Goal: Task Accomplishment & Management: Complete application form

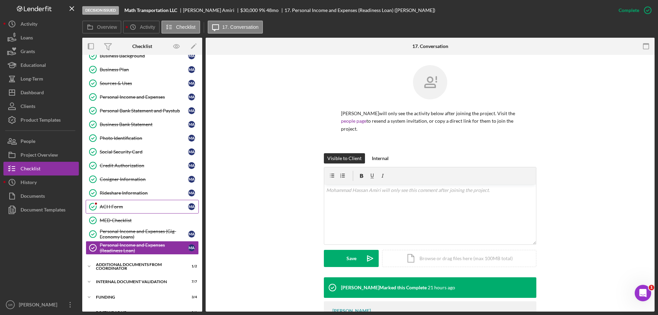
scroll to position [4, 0]
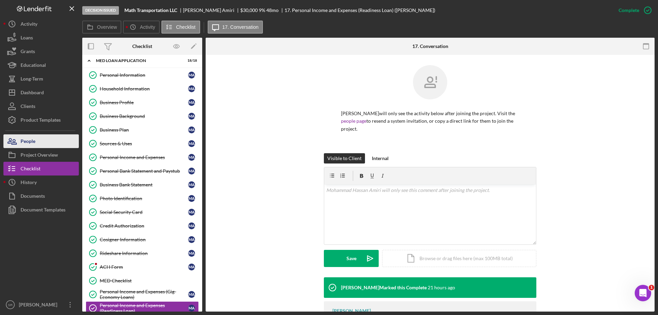
click at [39, 146] on button "People" at bounding box center [40, 141] width 75 height 14
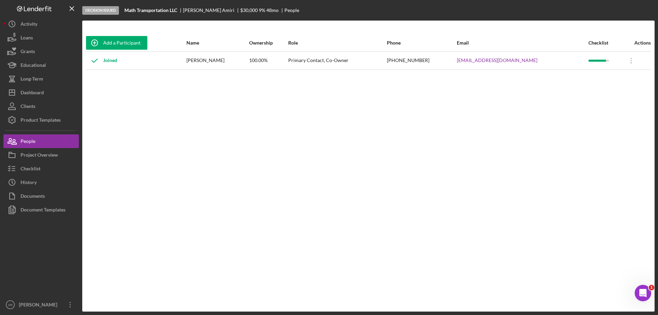
click at [329, 158] on div "Add a Participant Name Ownership Role Phone Email Checklist Actions Joined [PER…" at bounding box center [368, 166] width 572 height 264
click at [50, 136] on button "People" at bounding box center [40, 141] width 75 height 14
click at [37, 61] on div "Educational" at bounding box center [33, 65] width 25 height 15
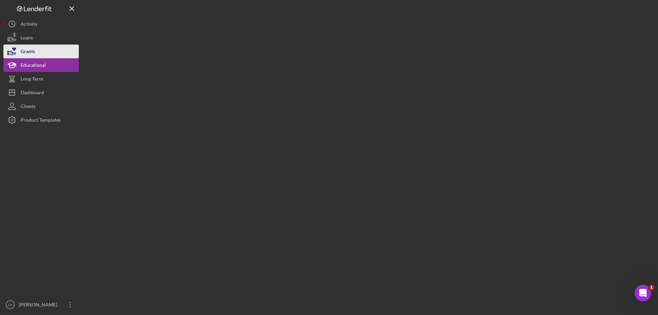
click at [36, 48] on button "Grants" at bounding box center [40, 52] width 75 height 14
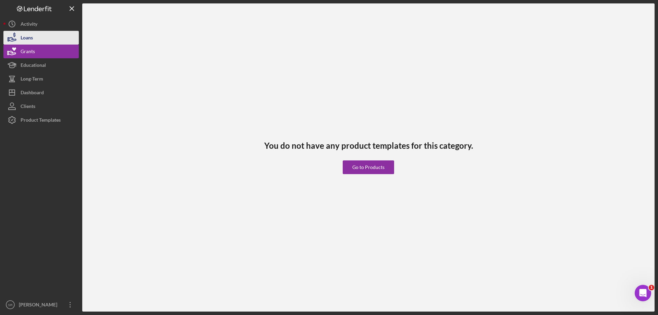
click at [35, 35] on button "Loans" at bounding box center [40, 38] width 75 height 14
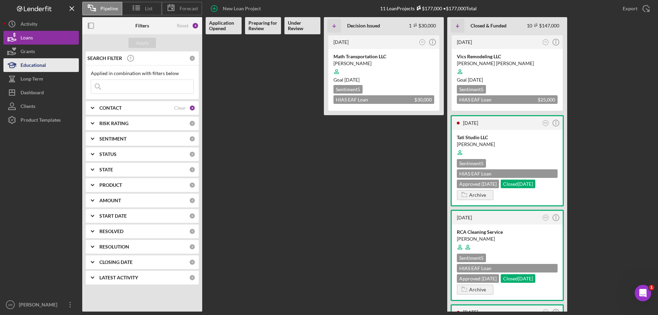
click at [38, 69] on div "Educational" at bounding box center [33, 65] width 25 height 15
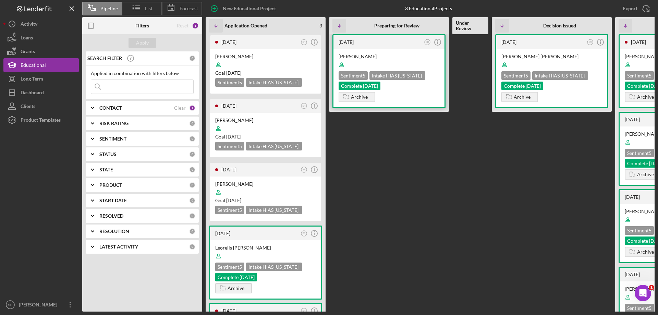
click at [435, 92] on div "Mohammad Hassan Amiri Sentiment 5 Intake HIAS Ohio Complete 7/28/25 Archive" at bounding box center [389, 78] width 111 height 58
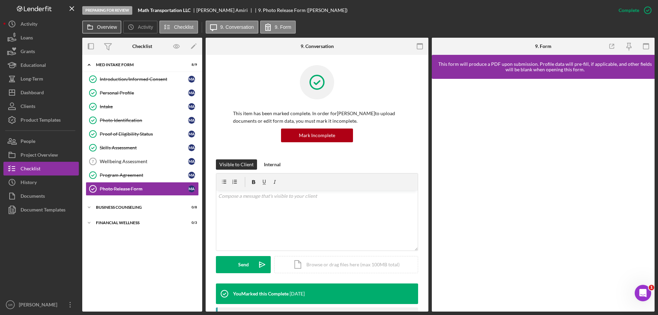
click at [110, 28] on label "Overview" at bounding box center [107, 26] width 20 height 5
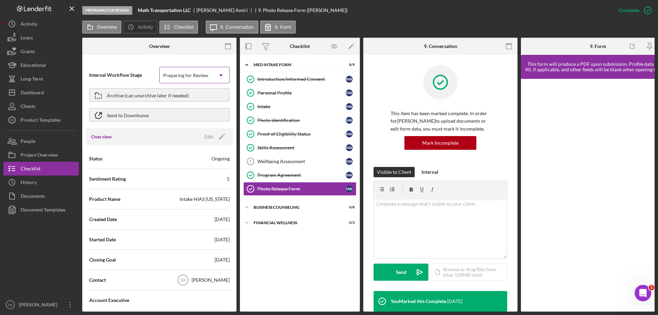
click at [219, 74] on icon "Icon/Dropdown Arrow" at bounding box center [221, 75] width 16 height 16
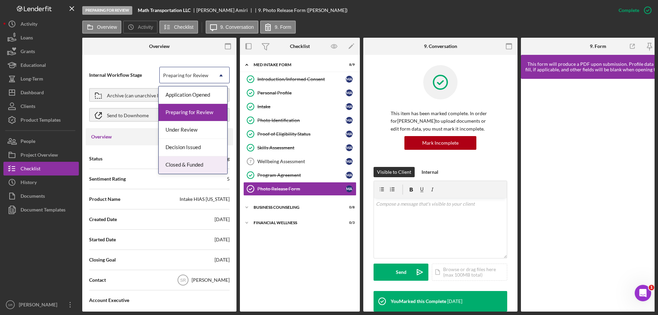
click at [192, 168] on div "Closed & Funded" at bounding box center [193, 164] width 69 height 17
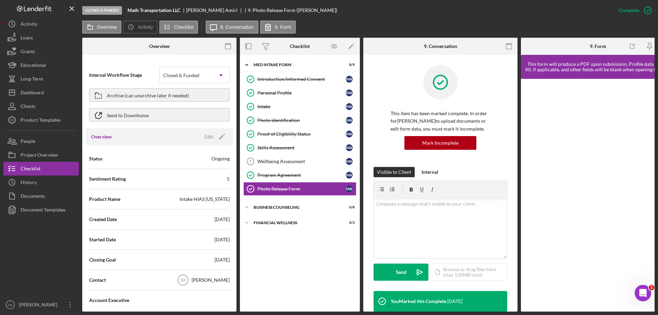
click at [130, 53] on div at bounding box center [107, 46] width 51 height 17
click at [28, 68] on div "Educational" at bounding box center [33, 65] width 25 height 15
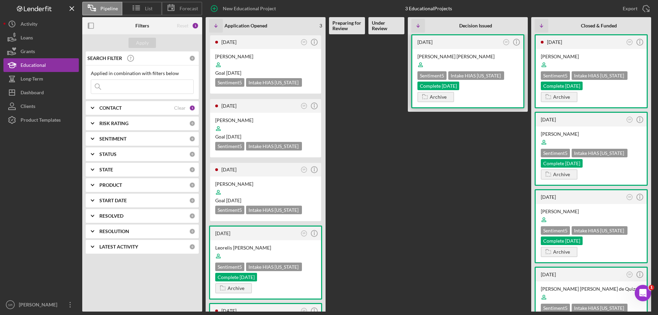
click at [514, 100] on div "Victor Castillo Gonzalez Sentiment 5 Intake HIAS Ohio Complete 8/19/25 Archive" at bounding box center [467, 78] width 111 height 58
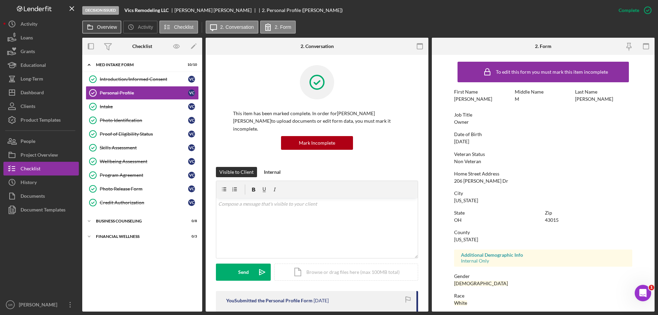
click at [94, 21] on icon at bounding box center [90, 27] width 14 height 14
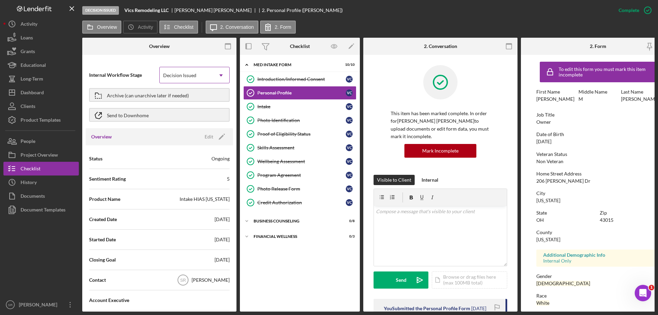
click at [194, 73] on div "Decision Issued" at bounding box center [179, 75] width 33 height 5
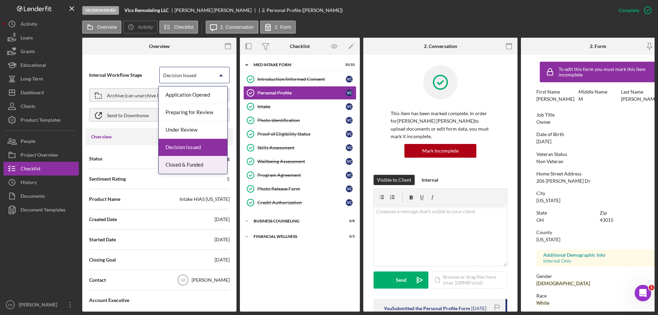
click at [209, 164] on div "Closed & Funded" at bounding box center [193, 164] width 69 height 17
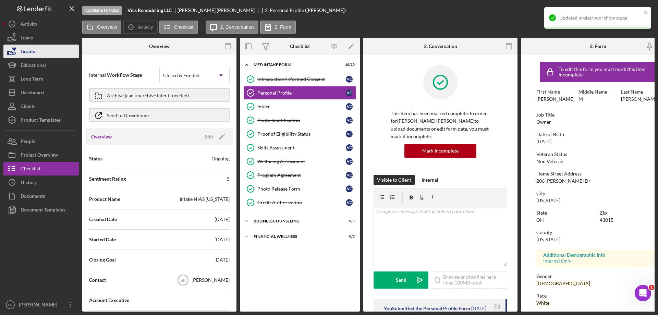
click at [28, 50] on div "Grants" at bounding box center [28, 52] width 14 height 15
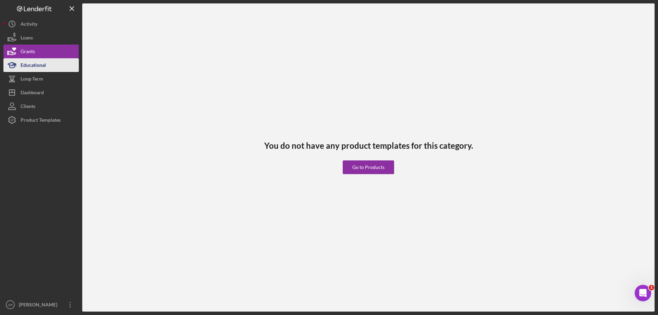
click at [44, 58] on div "Educational" at bounding box center [33, 65] width 25 height 15
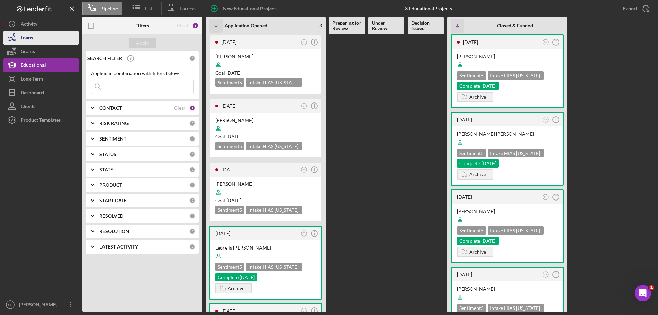
click at [34, 41] on button "Loans" at bounding box center [40, 38] width 75 height 14
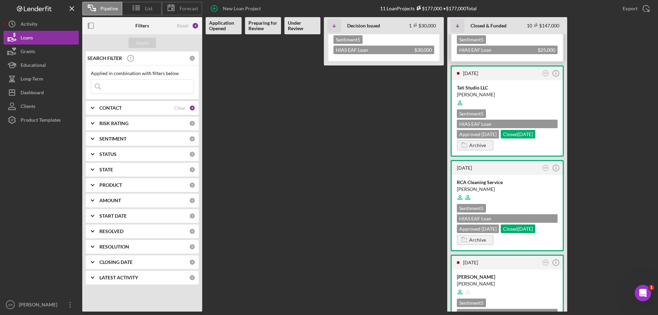
scroll to position [137, 0]
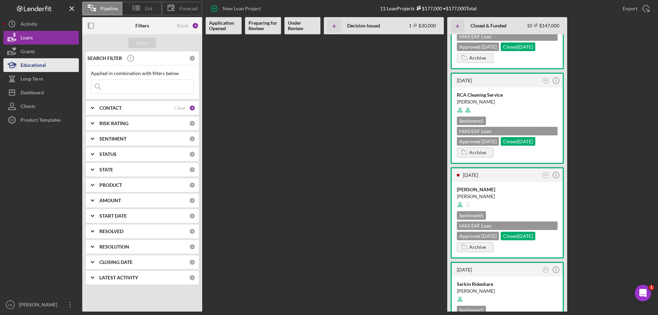
click at [34, 62] on div "Educational" at bounding box center [33, 65] width 25 height 15
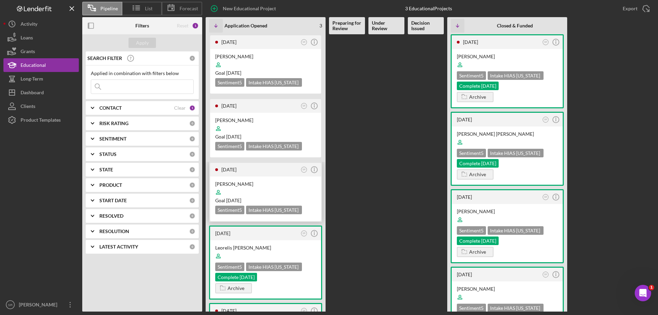
click at [251, 189] on div at bounding box center [265, 192] width 101 height 13
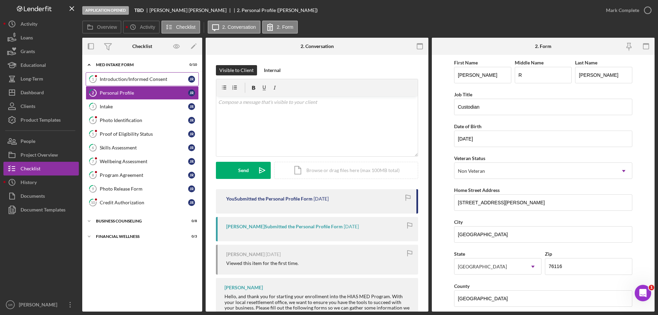
click at [128, 77] on div "Introduction/Informed Consent" at bounding box center [144, 78] width 88 height 5
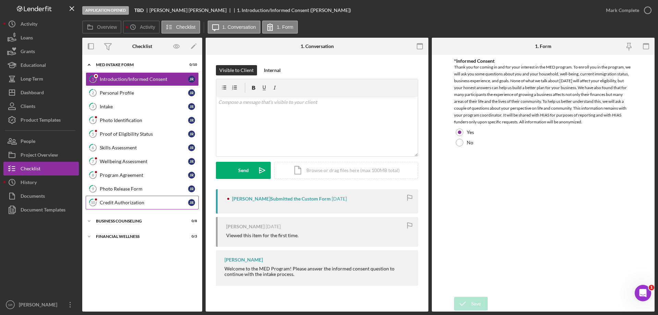
click at [122, 205] on div "Credit Authorization" at bounding box center [144, 202] width 88 height 5
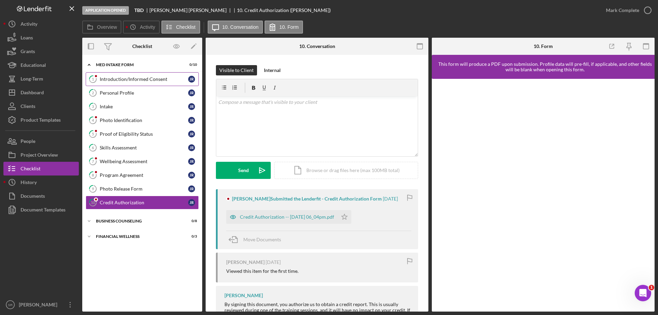
click at [153, 82] on div "Introduction/Informed Consent" at bounding box center [144, 78] width 88 height 5
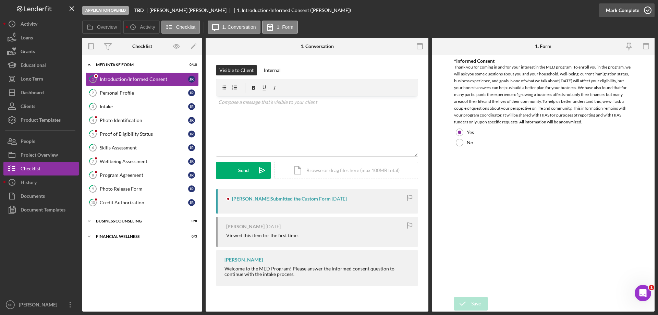
click at [649, 8] on icon "button" at bounding box center [647, 10] width 17 height 17
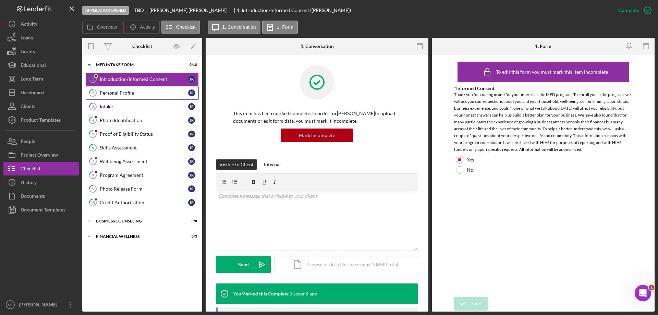
click at [138, 96] on link "2 Personal Profile J R" at bounding box center [142, 93] width 113 height 14
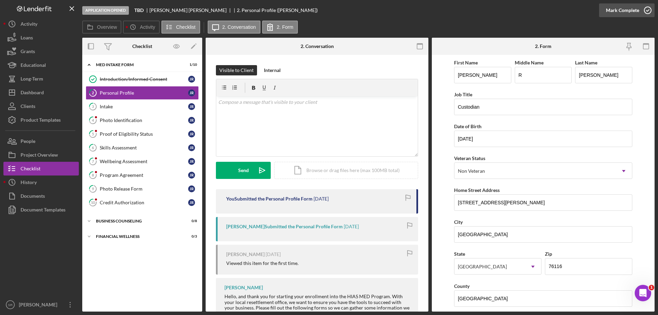
click at [640, 10] on icon "button" at bounding box center [647, 10] width 17 height 17
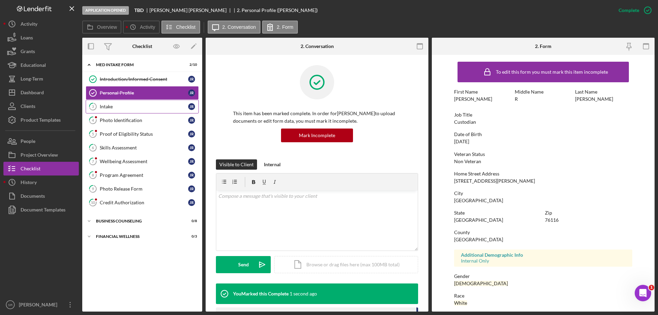
click at [130, 105] on div "Intake" at bounding box center [144, 106] width 88 height 5
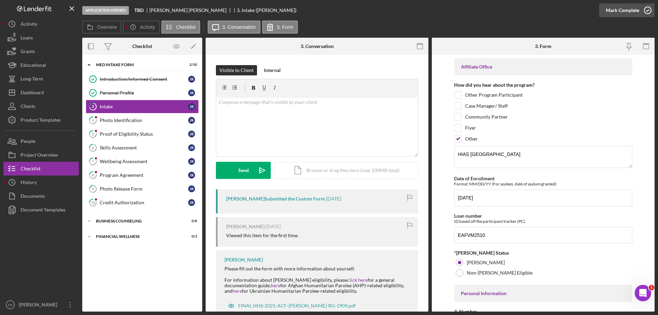
click at [648, 10] on icon "button" at bounding box center [647, 10] width 17 height 17
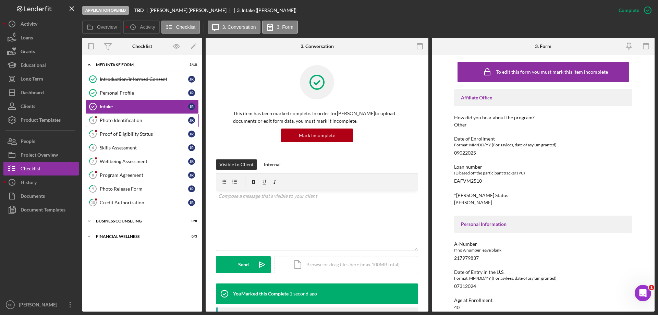
click at [129, 124] on link "4 Photo Identification J R" at bounding box center [142, 120] width 113 height 14
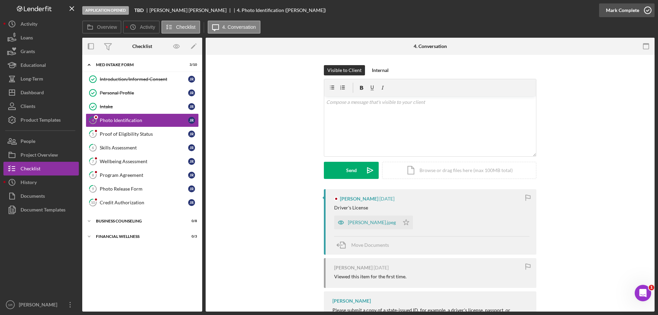
click at [651, 9] on icon "button" at bounding box center [647, 10] width 17 height 17
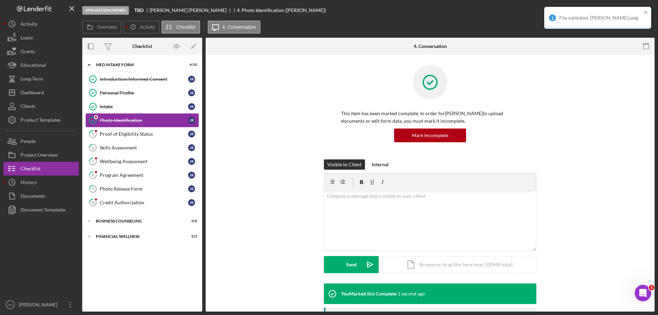
click at [147, 126] on link "Photo Identification Photo Identification J R" at bounding box center [142, 120] width 113 height 14
click at [147, 131] on link "5 Proof of Eligibility Status J R" at bounding box center [142, 134] width 113 height 14
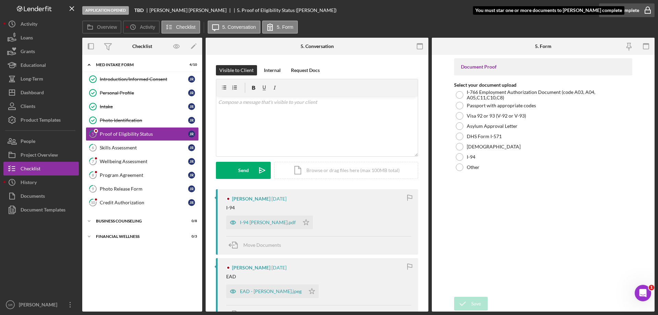
click at [648, 11] on icon "button" at bounding box center [647, 10] width 17 height 17
click at [299, 218] on icon "Icon/Star" at bounding box center [306, 223] width 14 height 14
click at [305, 291] on icon "Icon/Star" at bounding box center [312, 292] width 14 height 14
drag, startPoint x: 645, startPoint y: 13, endPoint x: 630, endPoint y: 13, distance: 15.4
click at [646, 13] on icon "button" at bounding box center [647, 10] width 17 height 17
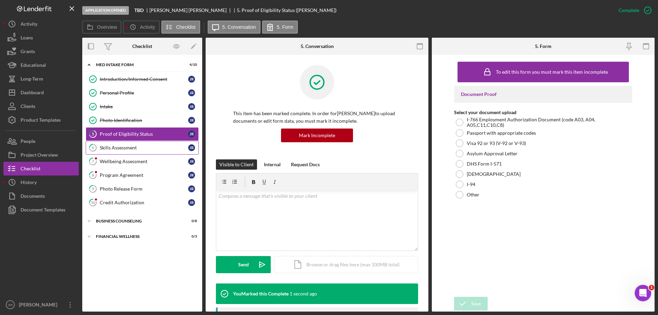
click at [134, 144] on link "6 Skills Assessment J R" at bounding box center [142, 148] width 113 height 14
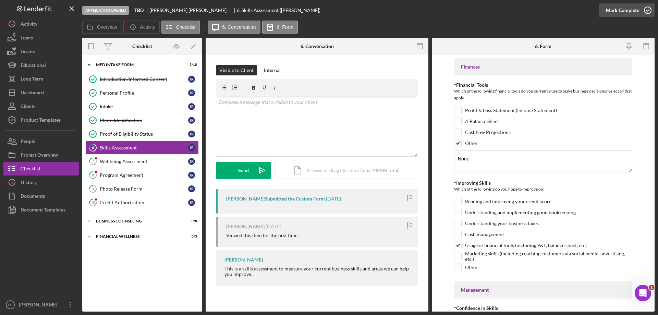
click at [649, 10] on icon "button" at bounding box center [647, 10] width 17 height 17
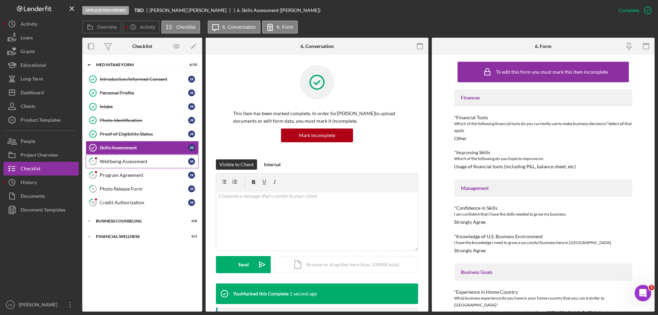
click at [153, 161] on div "Wellbeing Assessment" at bounding box center [144, 161] width 88 height 5
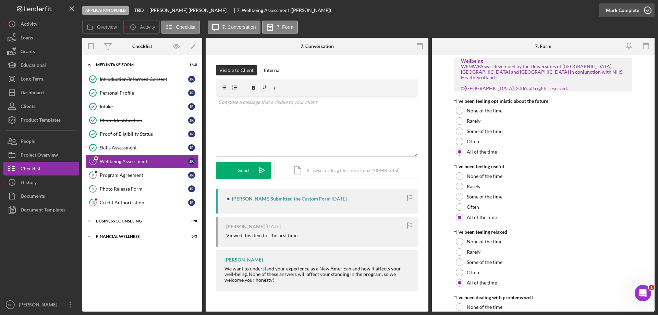
click at [646, 8] on icon "button" at bounding box center [647, 10] width 17 height 17
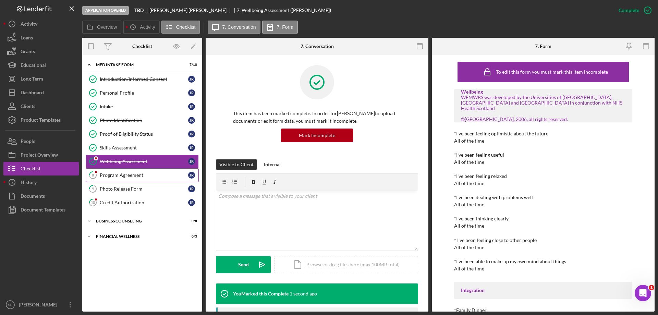
click at [145, 175] on div "Program Agreement" at bounding box center [144, 174] width 88 height 5
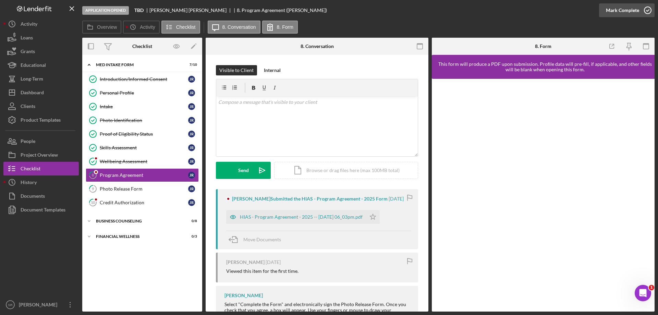
click at [648, 11] on icon "button" at bounding box center [647, 10] width 17 height 17
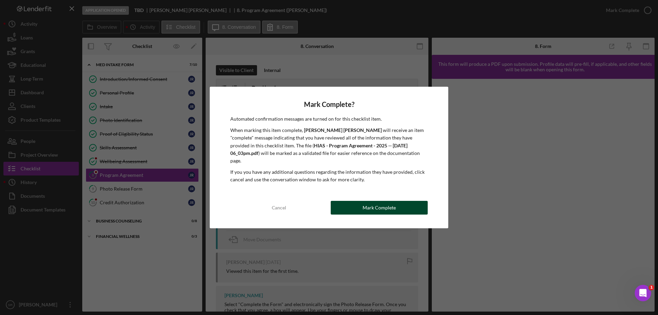
click at [369, 206] on div "Mark Complete" at bounding box center [379, 208] width 33 height 14
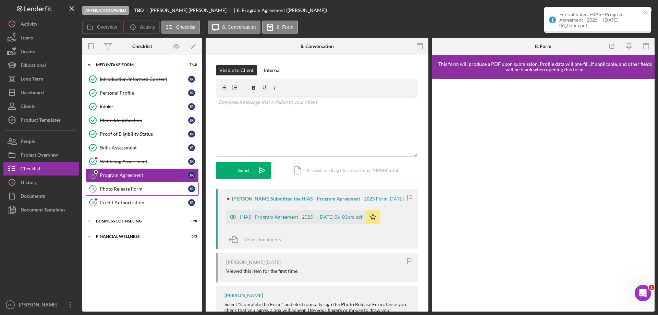
click at [132, 191] on div "Photo Release Form" at bounding box center [144, 188] width 88 height 5
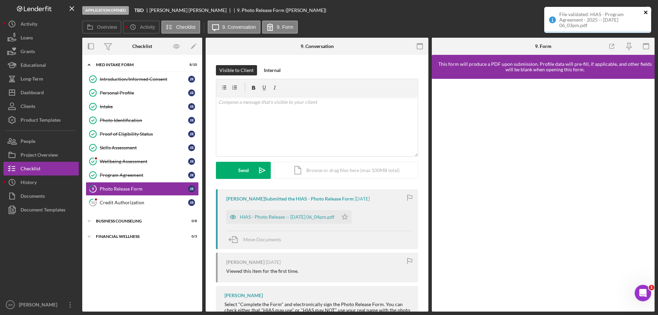
click at [645, 12] on icon "close" at bounding box center [646, 12] width 5 height 5
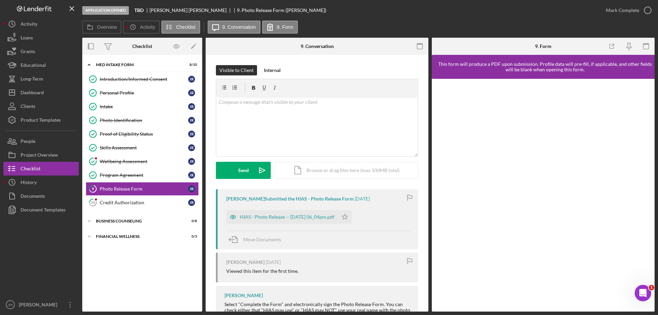
click at [645, 12] on div "File validated: HIAS - Program Agreement - 2025 -- 2025-09-02 06_03pm.pdf" at bounding box center [598, 22] width 110 height 34
click at [647, 11] on polyline "button" at bounding box center [648, 11] width 3 height 2
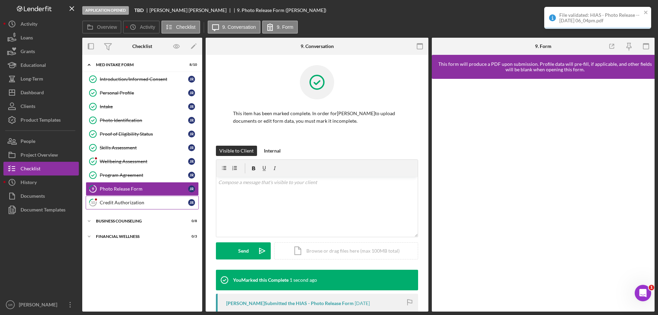
click at [143, 204] on div "Credit Authorization" at bounding box center [144, 202] width 88 height 5
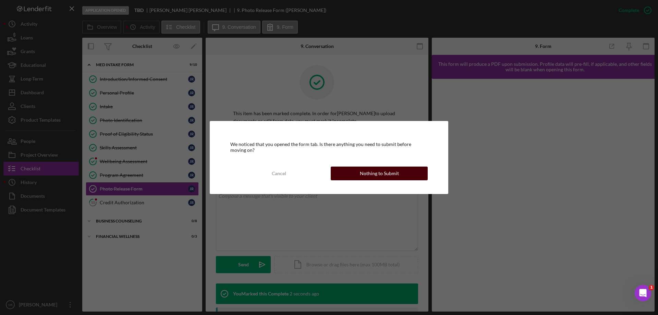
click at [351, 175] on button "Nothing to Submit" at bounding box center [379, 174] width 97 height 14
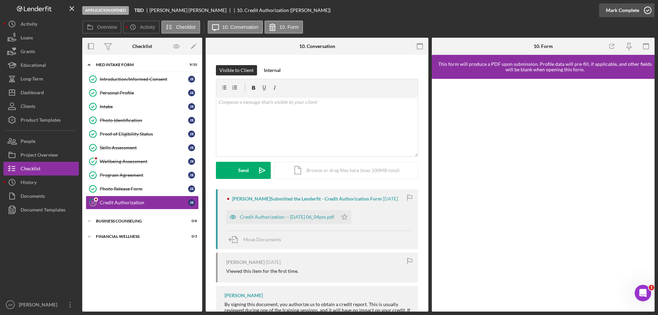
drag, startPoint x: 650, startPoint y: 16, endPoint x: 644, endPoint y: 11, distance: 7.8
click at [648, 16] on icon "button" at bounding box center [647, 10] width 17 height 17
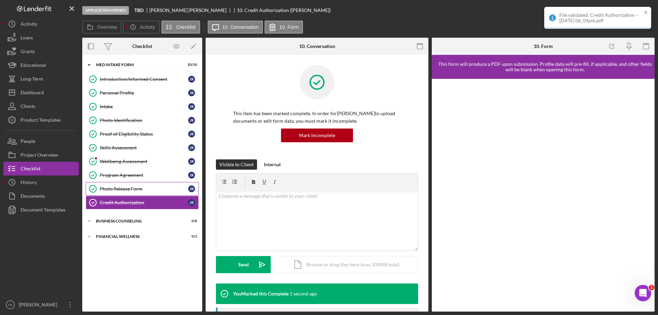
click at [136, 183] on link "Photo Release Form Photo Release Form J R" at bounding box center [142, 189] width 113 height 14
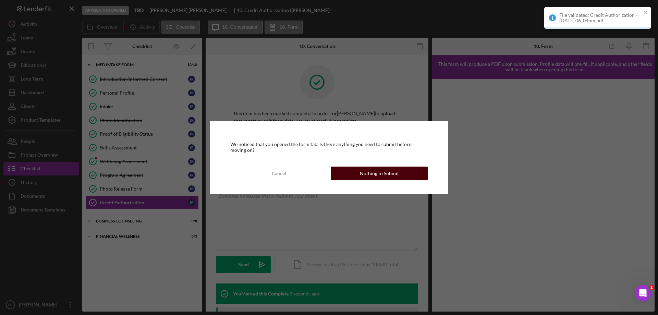
click at [387, 172] on div "Nothing to Submit" at bounding box center [379, 174] width 39 height 14
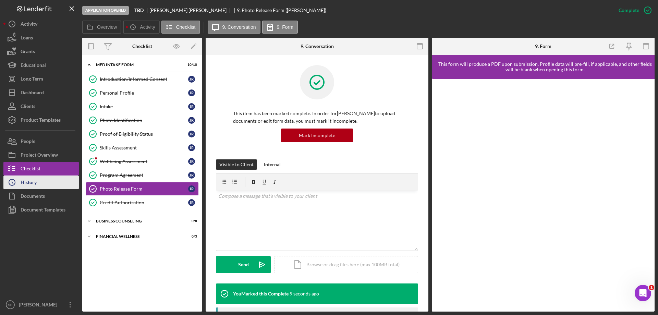
click at [36, 181] on div "History" at bounding box center [29, 183] width 16 height 15
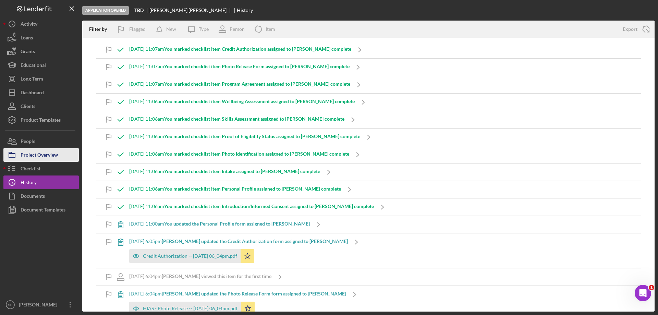
click at [42, 155] on div "Project Overview" at bounding box center [39, 155] width 37 height 15
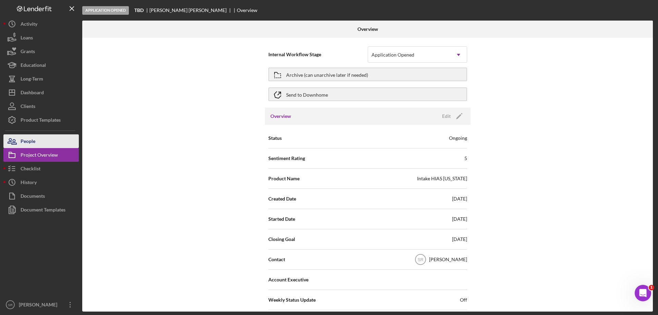
click at [24, 145] on div "People" at bounding box center [28, 141] width 15 height 15
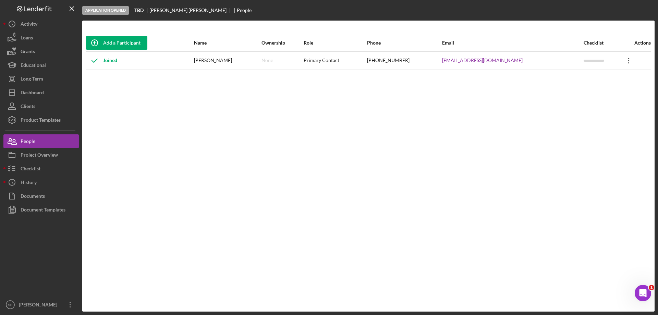
click at [629, 62] on icon "Icon/Overflow" at bounding box center [628, 60] width 17 height 17
click at [193, 137] on div "Add a Participant Name Ownership Role Phone Email Checklist Actions Joined Jose…" at bounding box center [368, 166] width 572 height 264
click at [25, 63] on div "Educational" at bounding box center [33, 65] width 25 height 15
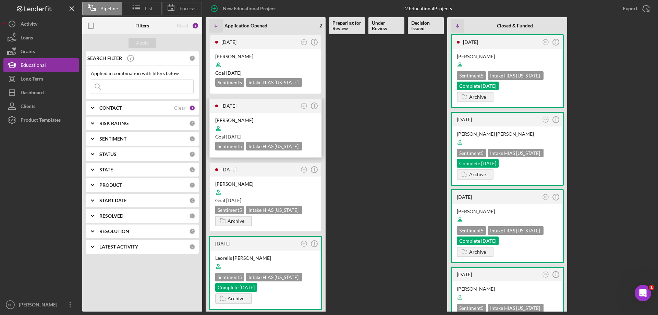
click at [280, 129] on div at bounding box center [265, 128] width 101 height 13
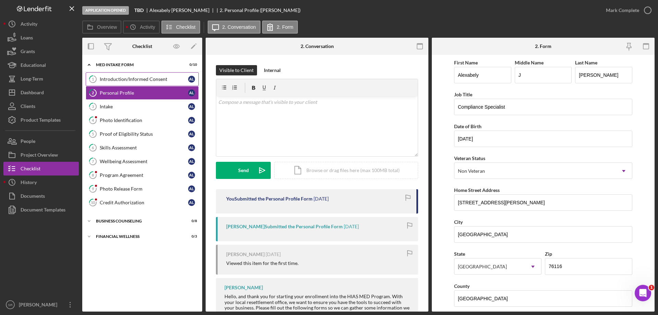
click at [136, 79] on div "Introduction/Informed Consent" at bounding box center [144, 78] width 88 height 5
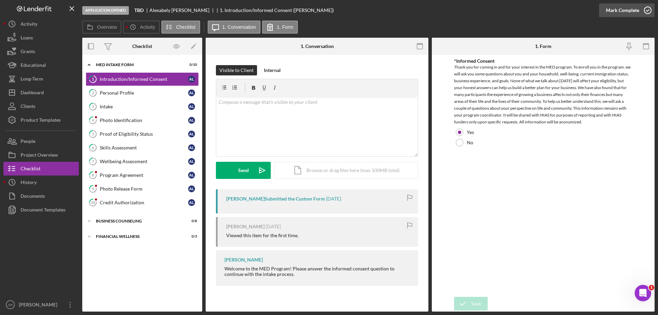
click at [643, 13] on icon "button" at bounding box center [647, 10] width 17 height 17
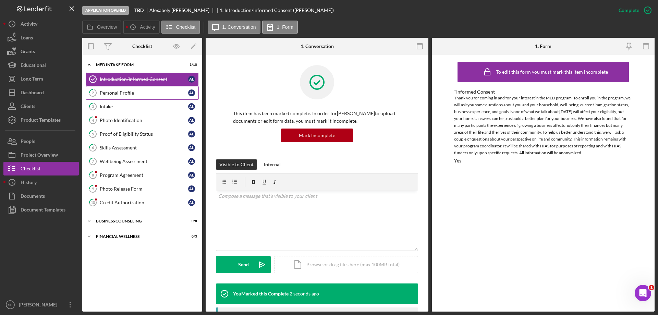
click at [149, 93] on div "Personal Profile" at bounding box center [144, 92] width 88 height 5
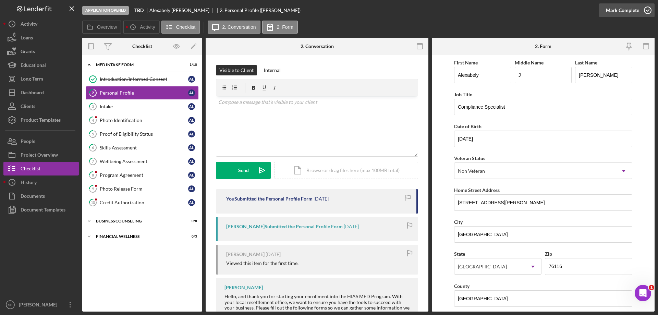
click at [644, 8] on icon "button" at bounding box center [647, 10] width 17 height 17
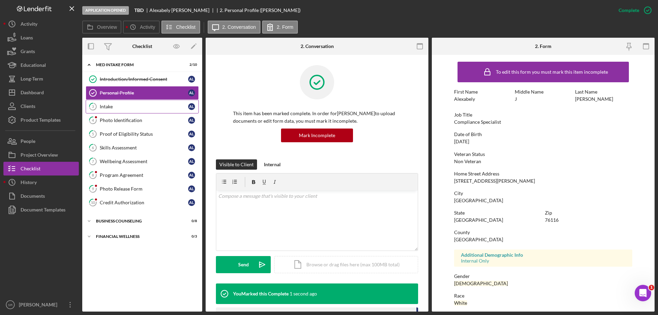
click at [120, 110] on link "3 Intake A L" at bounding box center [142, 107] width 113 height 14
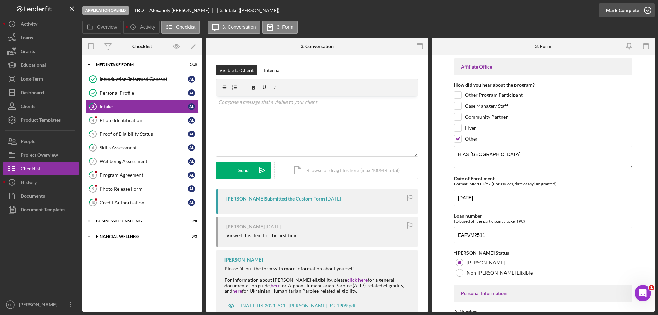
click at [645, 10] on icon "button" at bounding box center [647, 10] width 17 height 17
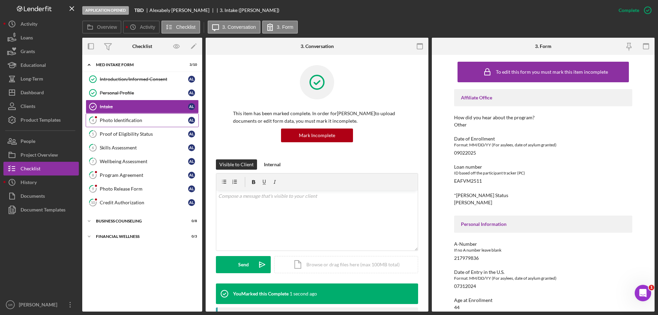
click at [115, 120] on div "Photo Identification" at bounding box center [144, 120] width 88 height 5
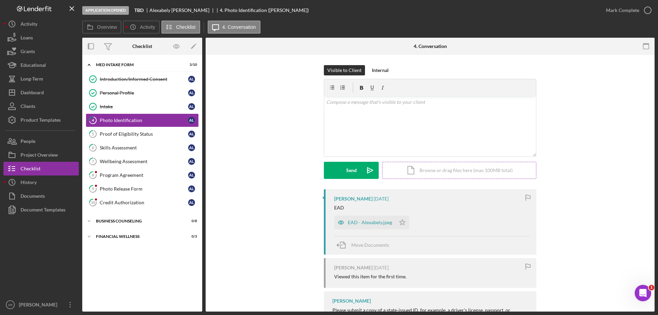
click at [461, 174] on div "Icon/Document Browse or drag files here (max 100MB total) Tap to choose files o…" at bounding box center [459, 170] width 154 height 17
click at [354, 170] on div "Upload" at bounding box center [351, 170] width 15 height 17
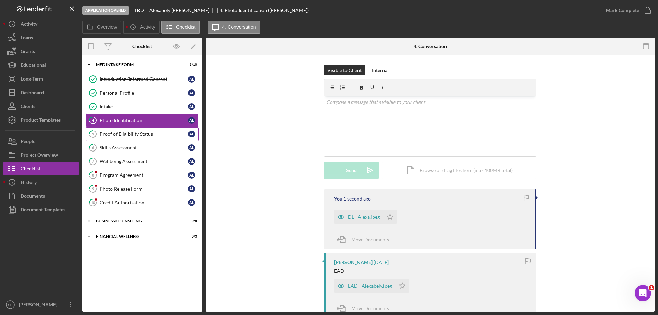
click at [131, 133] on div "Proof of Eligibility Status" at bounding box center [144, 133] width 88 height 5
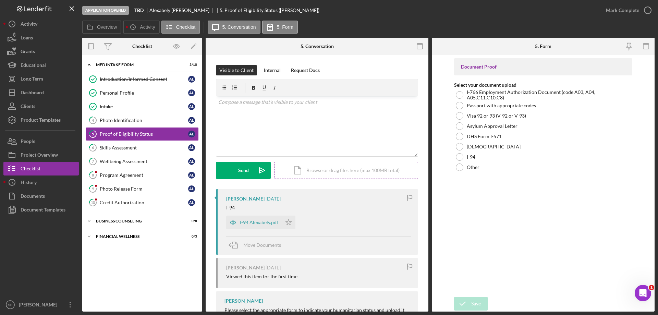
click at [297, 170] on div "Icon/Document Browse or drag files here (max 100MB total) Tap to choose files o…" at bounding box center [346, 170] width 144 height 17
click at [256, 170] on icon "Icon/Upload" at bounding box center [262, 170] width 17 height 17
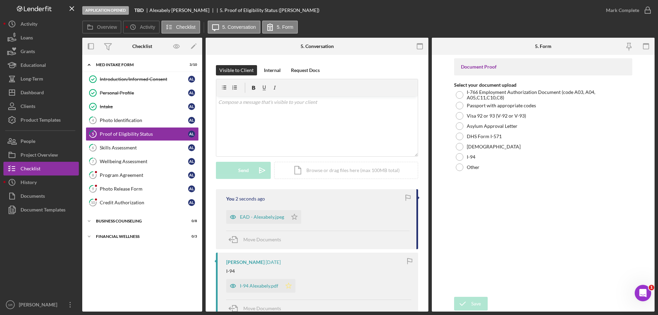
click at [287, 286] on icon "Icon/Star" at bounding box center [289, 286] width 14 height 14
click at [295, 214] on icon "Icon/Star" at bounding box center [295, 217] width 14 height 14
click at [641, 9] on icon "button" at bounding box center [647, 10] width 17 height 17
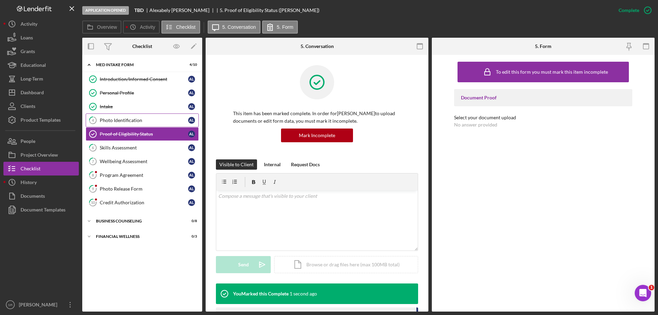
click at [120, 123] on div "Photo Identification" at bounding box center [144, 120] width 88 height 5
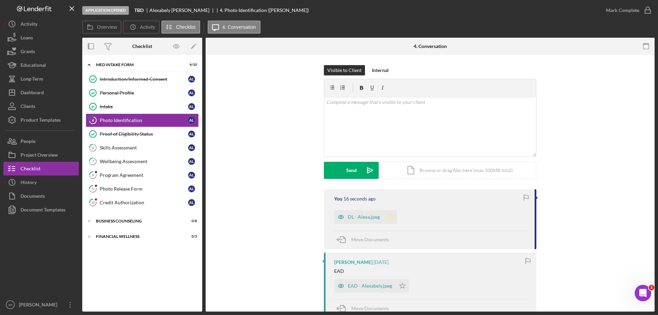
click at [387, 216] on icon "Icon/Star" at bounding box center [390, 217] width 14 height 14
click at [401, 286] on icon "Icon/Star" at bounding box center [403, 286] width 14 height 14
click at [644, 10] on icon "button" at bounding box center [647, 10] width 17 height 17
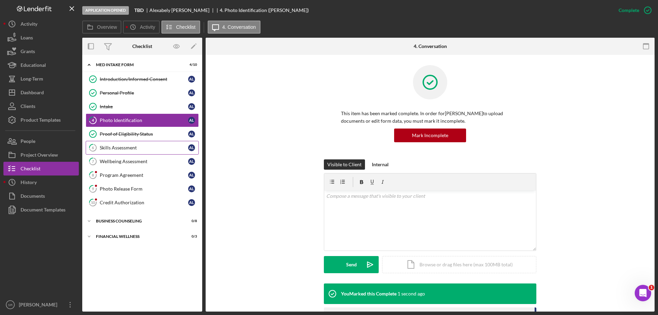
click at [132, 145] on div "Skills Assessment" at bounding box center [144, 147] width 88 height 5
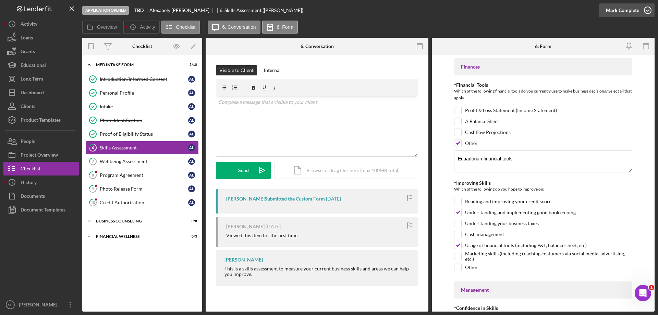
click at [651, 10] on icon "button" at bounding box center [647, 10] width 17 height 17
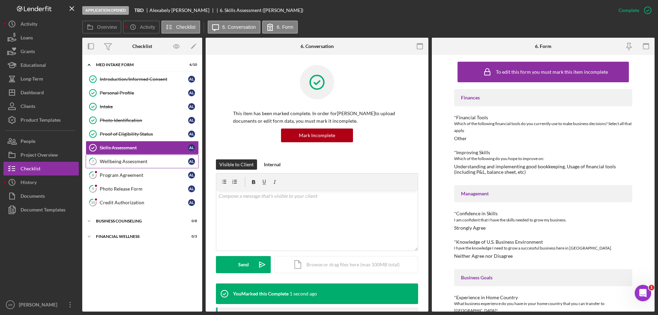
click at [134, 161] on div "Wellbeing Assessment" at bounding box center [144, 161] width 88 height 5
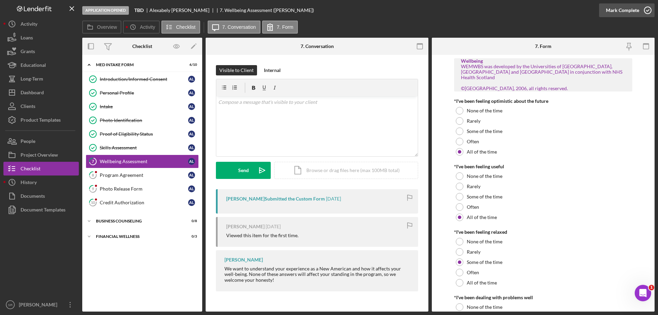
click at [647, 12] on icon "button" at bounding box center [647, 10] width 17 height 17
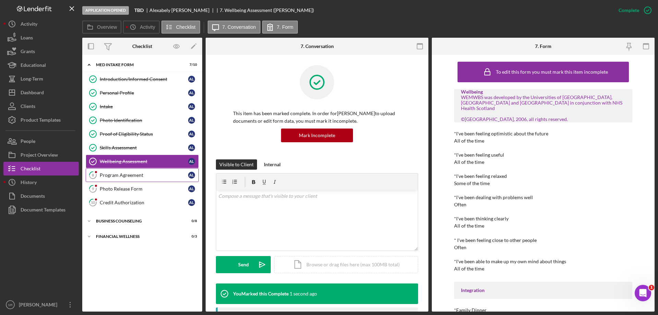
click at [132, 176] on div "Program Agreement" at bounding box center [144, 174] width 88 height 5
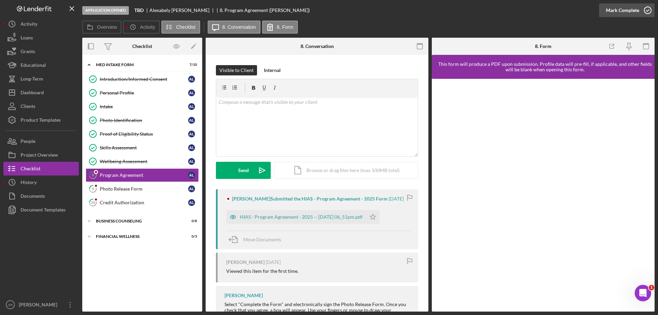
click at [648, 8] on icon "button" at bounding box center [647, 10] width 17 height 17
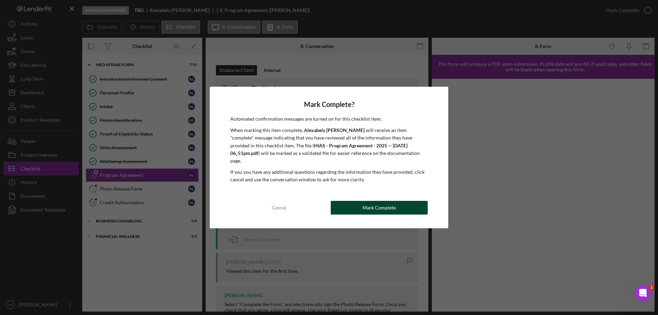
click at [358, 201] on button "Mark Complete" at bounding box center [379, 208] width 97 height 14
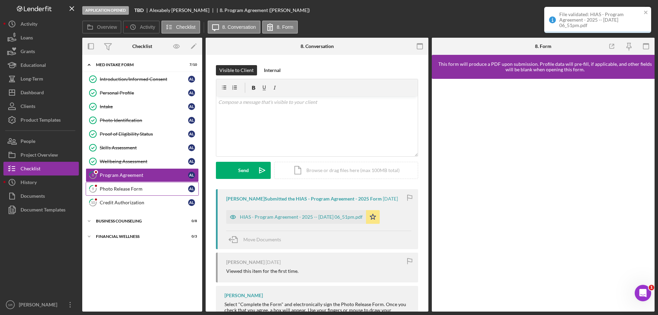
click at [145, 193] on link "9 Photo Release Form A L" at bounding box center [142, 189] width 113 height 14
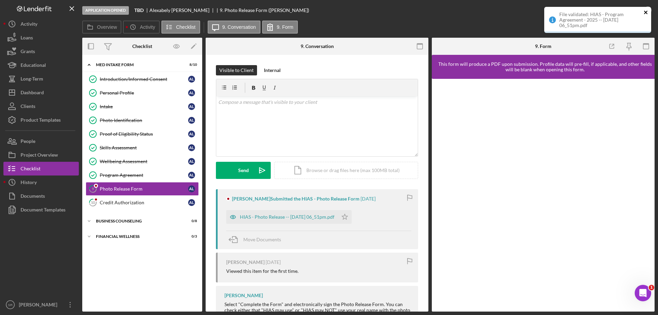
click at [645, 13] on icon "close" at bounding box center [646, 12] width 5 height 5
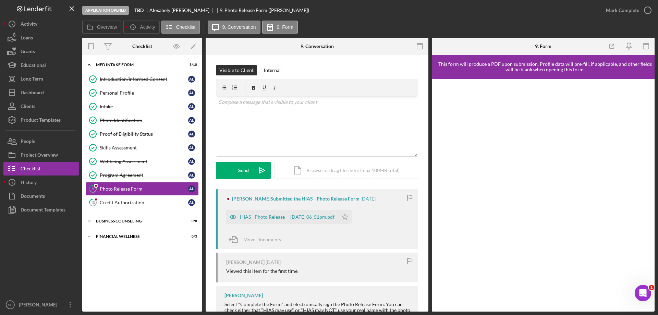
click at [649, 13] on div "File validated: HIAS - Program Agreement - 2025 -- 2025-09-02 06_51pm.pdf" at bounding box center [598, 22] width 110 height 34
click at [645, 9] on icon "button" at bounding box center [647, 10] width 17 height 17
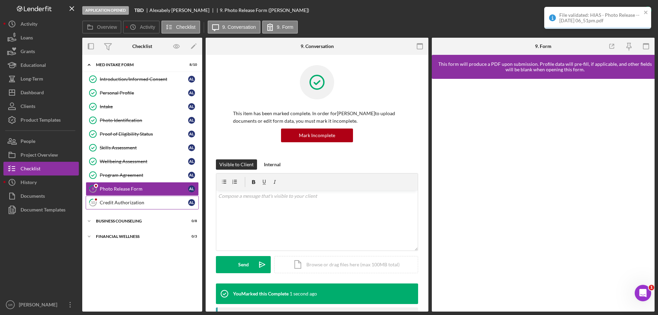
click at [137, 201] on div "Credit Authorization" at bounding box center [144, 202] width 88 height 5
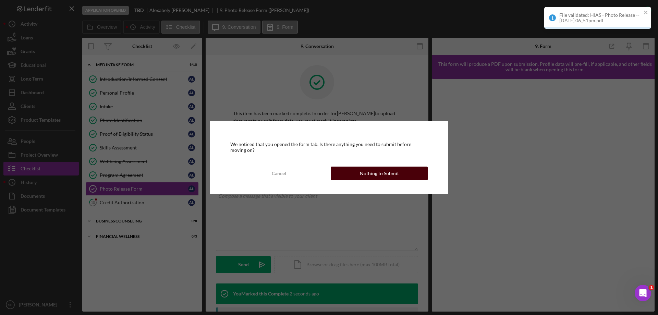
click at [359, 174] on button "Nothing to Submit" at bounding box center [379, 174] width 97 height 14
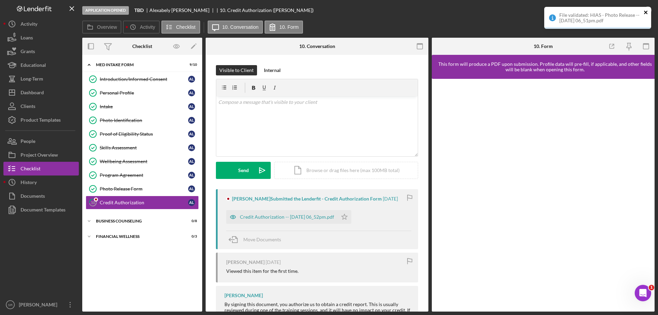
click at [645, 12] on icon "close" at bounding box center [645, 12] width 3 height 3
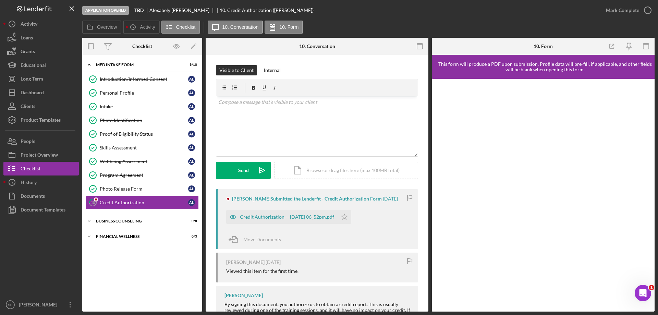
click at [650, 11] on div "Application Opened TBD Alexabely Lamper 10. Credit Authorization (Alexabely L.)…" at bounding box center [329, 157] width 658 height 315
click at [649, 11] on icon "button" at bounding box center [647, 10] width 17 height 17
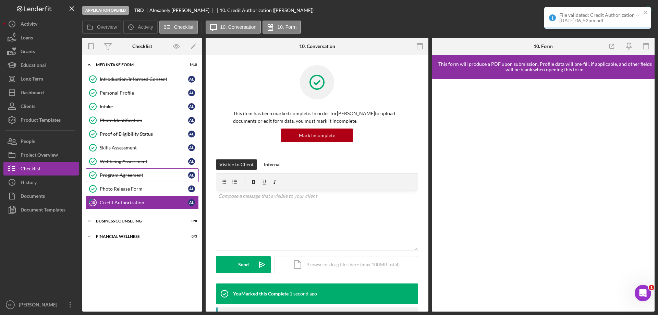
click at [117, 170] on link "Program Agreement Program Agreement A L" at bounding box center [142, 175] width 113 height 14
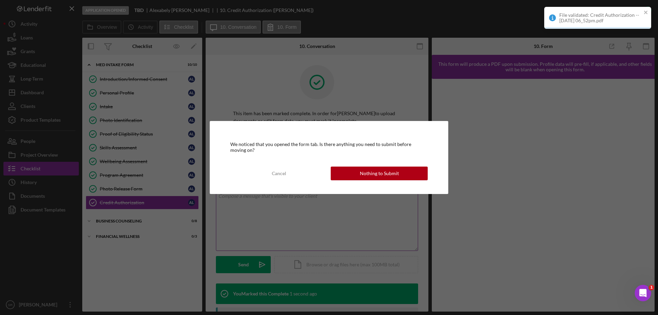
click at [371, 174] on div "Nothing to Submit" at bounding box center [379, 174] width 39 height 14
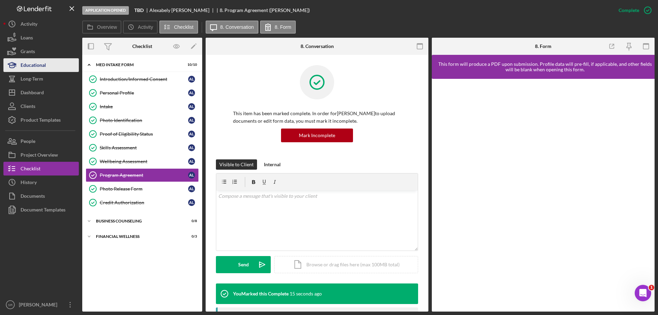
click at [48, 66] on button "Educational" at bounding box center [40, 65] width 75 height 14
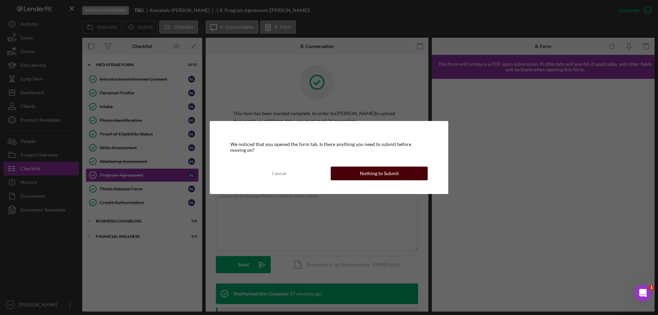
click at [373, 168] on div "Nothing to Submit" at bounding box center [379, 174] width 39 height 14
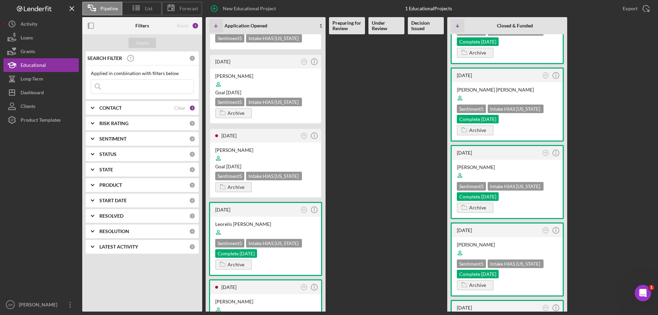
scroll to position [34, 0]
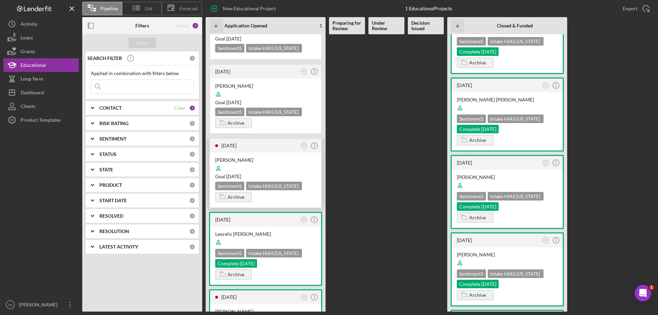
click at [285, 162] on div at bounding box center [265, 168] width 101 height 13
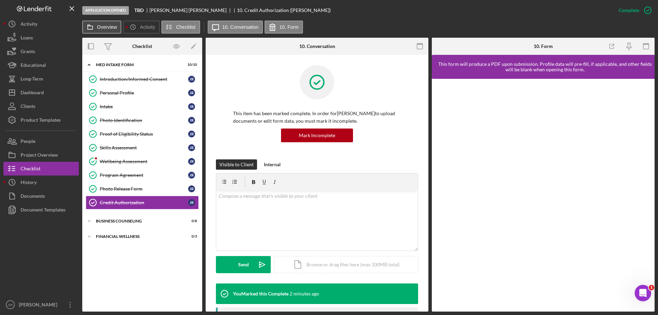
click at [96, 27] on icon at bounding box center [90, 27] width 14 height 14
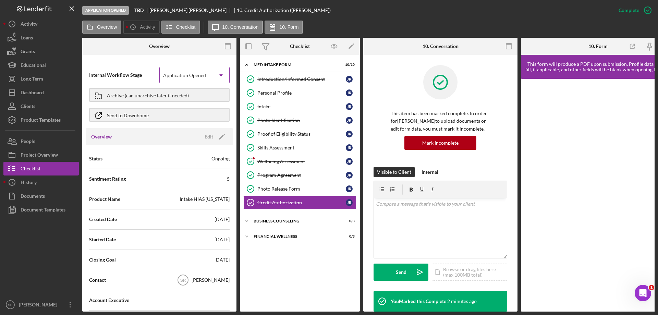
click at [202, 77] on div "Application Opened" at bounding box center [184, 75] width 43 height 5
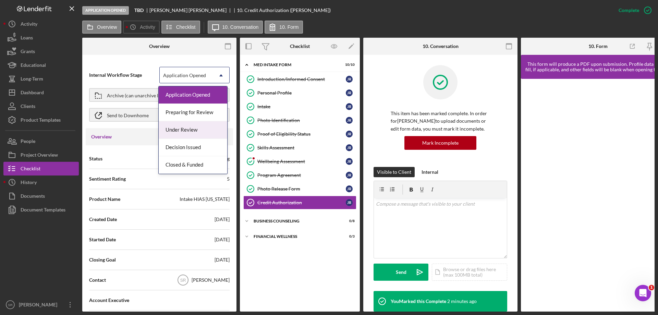
click at [205, 130] on div "Under Review" at bounding box center [193, 129] width 69 height 17
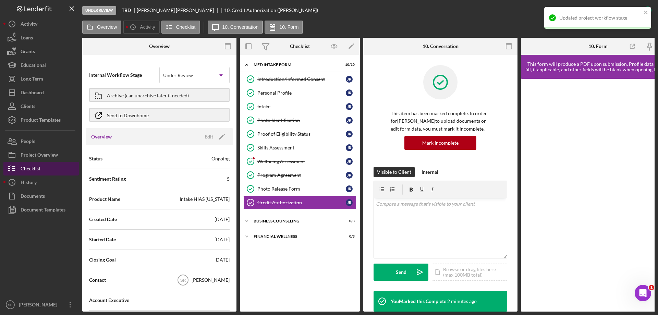
click at [34, 167] on div "Checklist" at bounding box center [31, 169] width 20 height 15
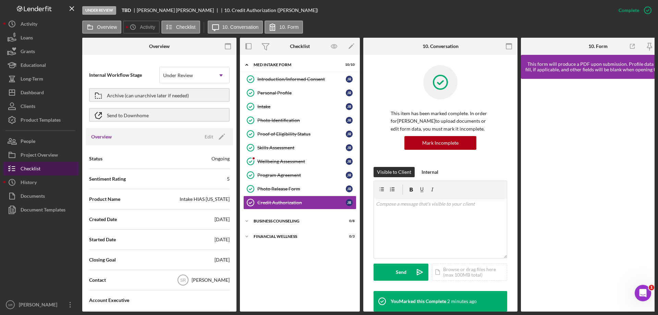
click at [29, 171] on div "Checklist" at bounding box center [31, 169] width 20 height 15
click at [100, 23] on button "Overview" at bounding box center [101, 27] width 39 height 13
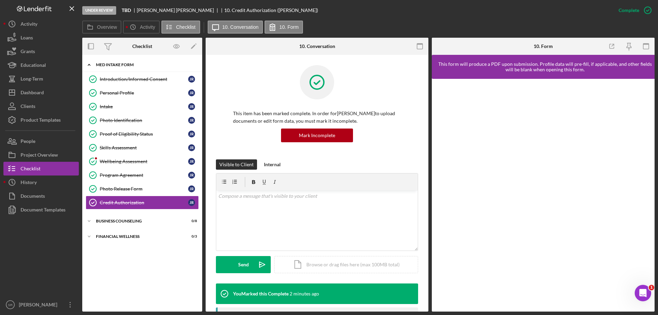
click at [138, 67] on div "MED Intake Form" at bounding box center [145, 65] width 98 height 4
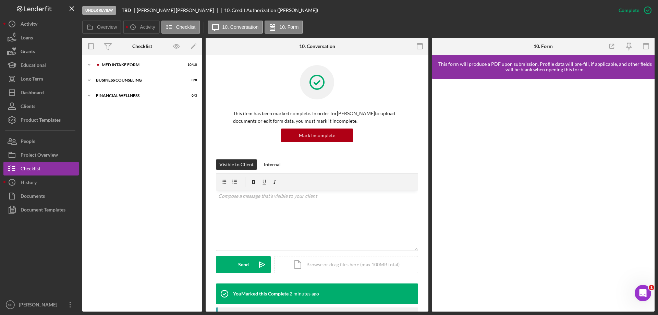
click at [118, 34] on div "Overview Icon/History Activity Checklist Icon/Message 10. Conversation 10. Form…" at bounding box center [368, 166] width 572 height 291
click at [90, 28] on icon at bounding box center [90, 27] width 14 height 14
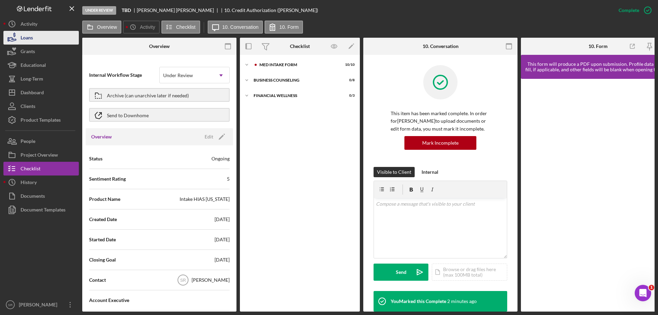
click at [48, 39] on button "Loans" at bounding box center [40, 38] width 75 height 14
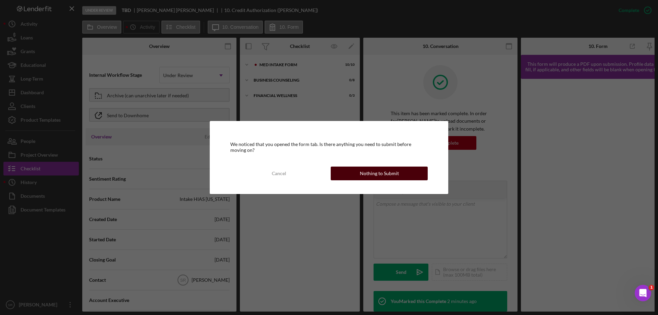
click at [393, 176] on div "Nothing to Submit" at bounding box center [379, 174] width 39 height 14
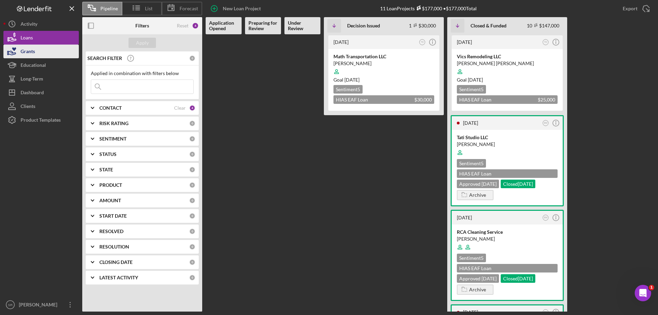
click at [23, 58] on div "Grants" at bounding box center [28, 52] width 14 height 15
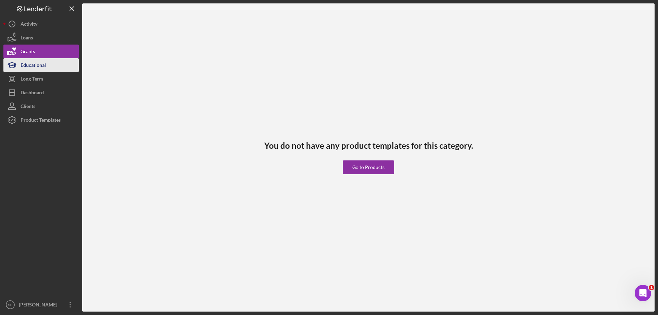
click at [36, 67] on div "Educational" at bounding box center [33, 65] width 25 height 15
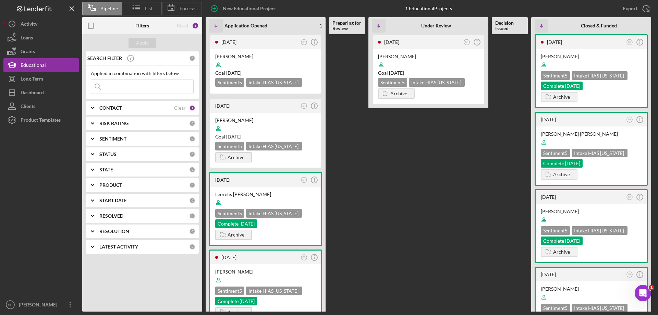
click at [164, 106] on div "CONTACT" at bounding box center [136, 107] width 75 height 5
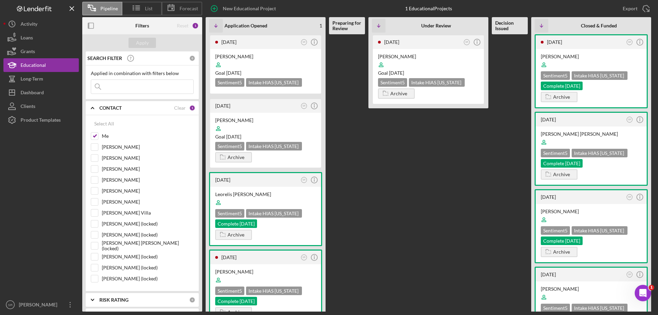
click at [164, 106] on div "CONTACT" at bounding box center [136, 107] width 75 height 5
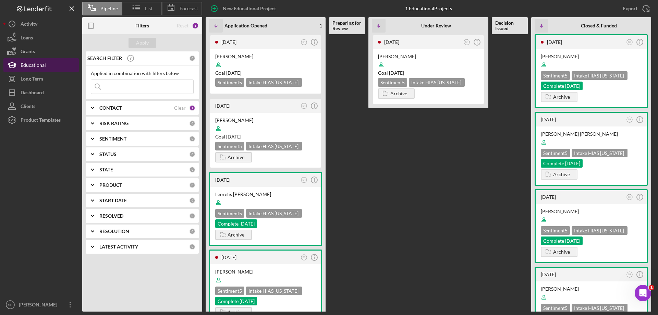
click at [28, 62] on div "Educational" at bounding box center [33, 65] width 25 height 15
click at [293, 127] on div at bounding box center [265, 128] width 101 height 13
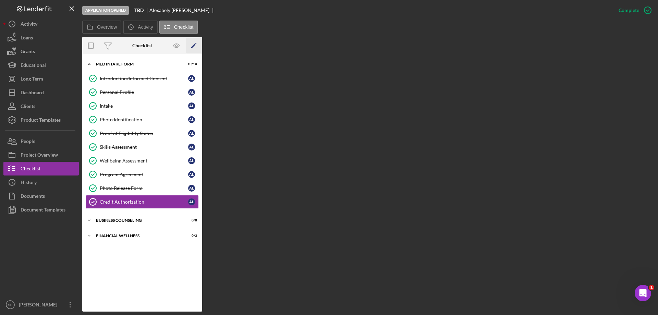
click at [192, 45] on icon "Icon/Edit" at bounding box center [193, 45] width 15 height 15
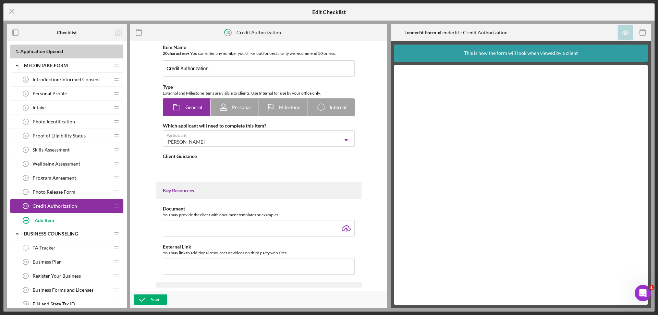
type textarea "<div>By signing this document, you authorize us to obtain a credit report. This…"
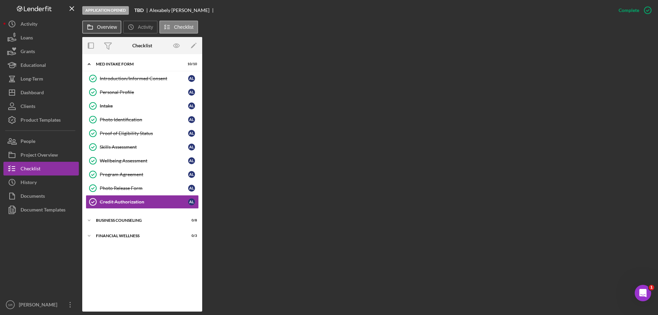
click at [98, 25] on label "Overview" at bounding box center [107, 26] width 20 height 5
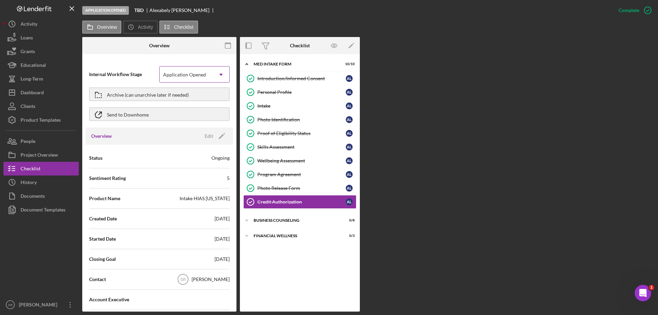
click at [193, 79] on div "Application Opened" at bounding box center [186, 75] width 53 height 16
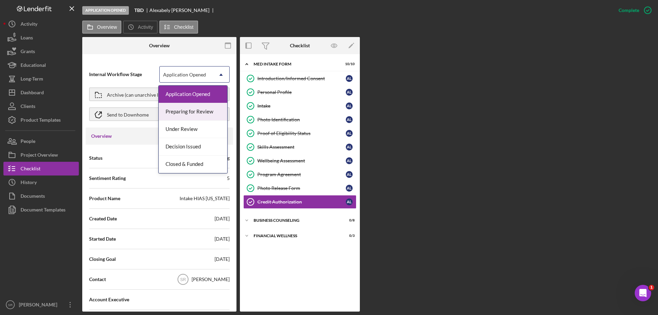
click at [197, 112] on div "Preparing for Review" at bounding box center [193, 111] width 69 height 17
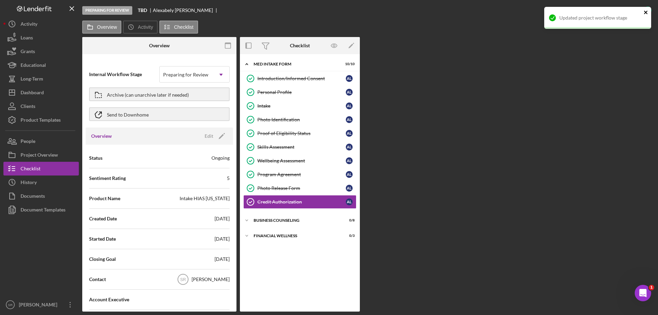
click at [648, 12] on icon "close" at bounding box center [646, 12] width 5 height 5
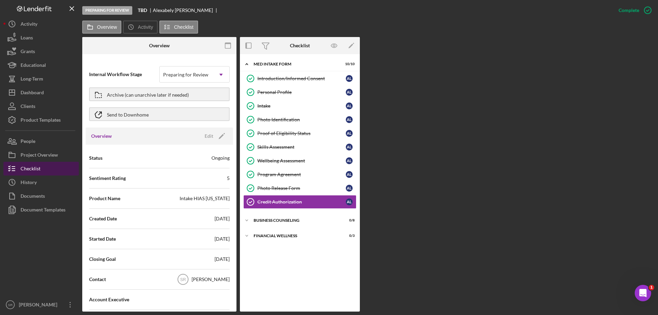
click at [41, 170] on button "Checklist" at bounding box center [40, 169] width 75 height 14
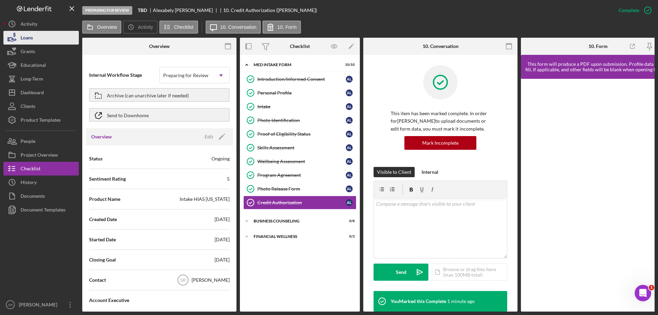
click at [51, 40] on button "Loans" at bounding box center [40, 38] width 75 height 14
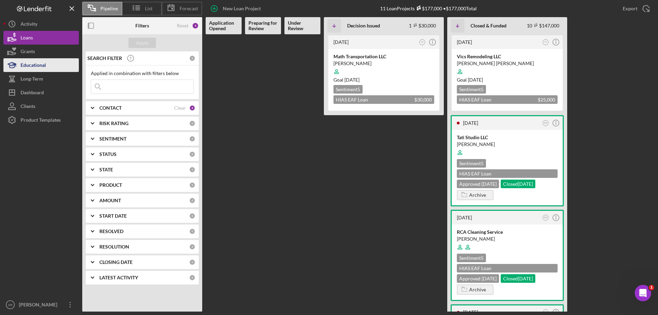
click at [40, 59] on div "Educational" at bounding box center [33, 65] width 25 height 15
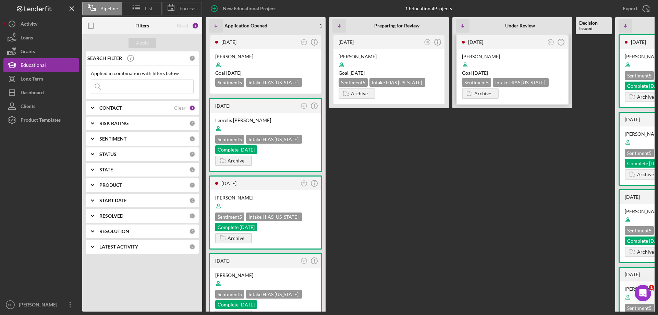
click at [516, 101] on div "Jose Reyes Goal Today Sentiment 5 Intake HIAS Ohio Archive" at bounding box center [512, 76] width 111 height 55
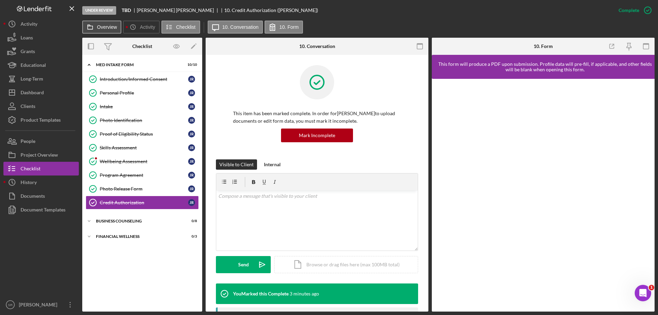
click at [90, 31] on icon at bounding box center [90, 27] width 14 height 14
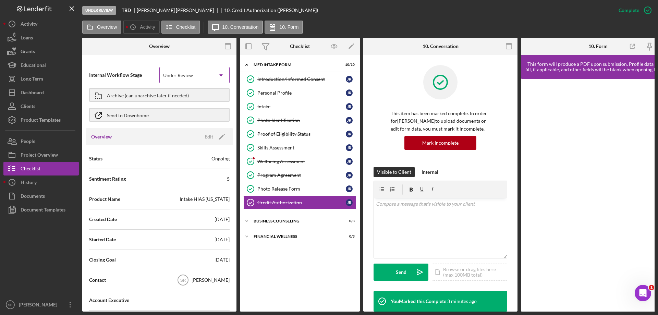
drag, startPoint x: 204, startPoint y: 74, endPoint x: 200, endPoint y: 80, distance: 7.3
click at [204, 73] on div "Under Review" at bounding box center [186, 76] width 53 height 16
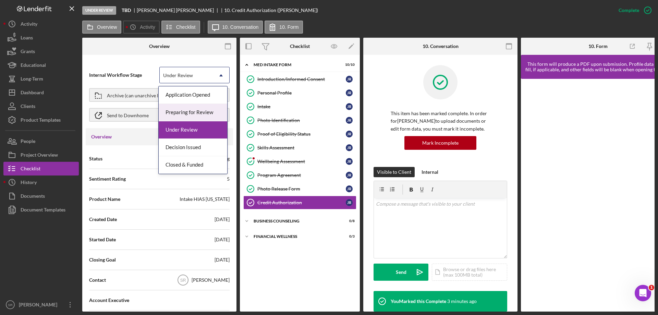
click at [193, 111] on div "Preparing for Review" at bounding box center [193, 112] width 69 height 17
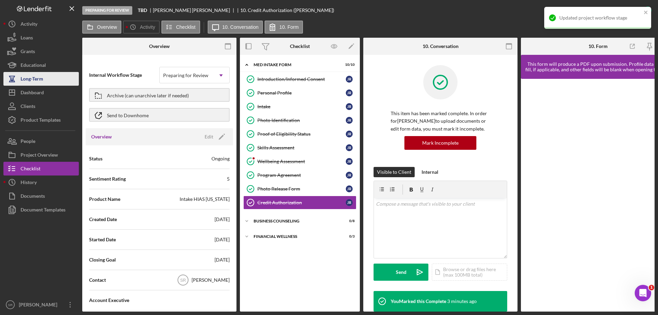
click at [26, 81] on div "Long-Term" at bounding box center [32, 79] width 23 height 15
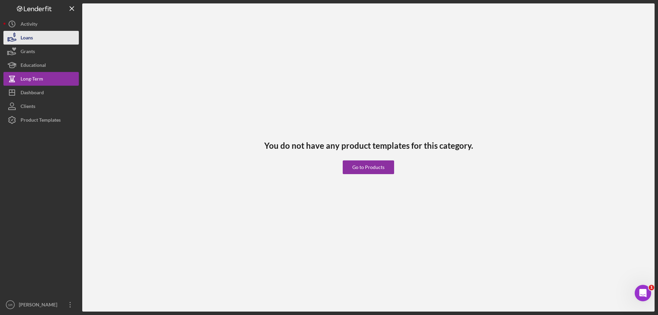
click at [17, 35] on icon "button" at bounding box center [11, 37] width 17 height 17
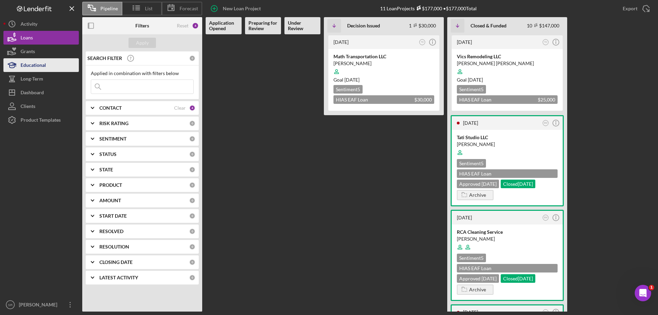
click at [8, 71] on icon "button" at bounding box center [11, 65] width 17 height 17
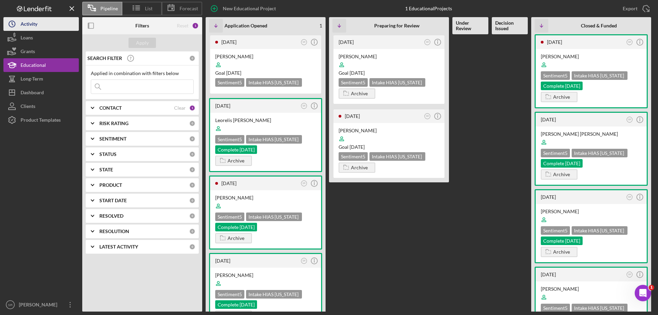
click at [37, 28] on div "Activity" at bounding box center [29, 24] width 17 height 15
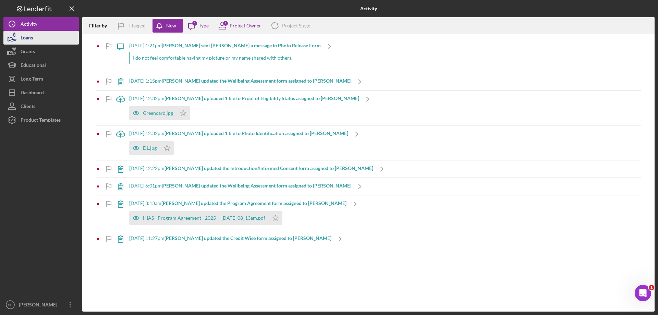
click at [29, 36] on div "Loans" at bounding box center [27, 38] width 12 height 15
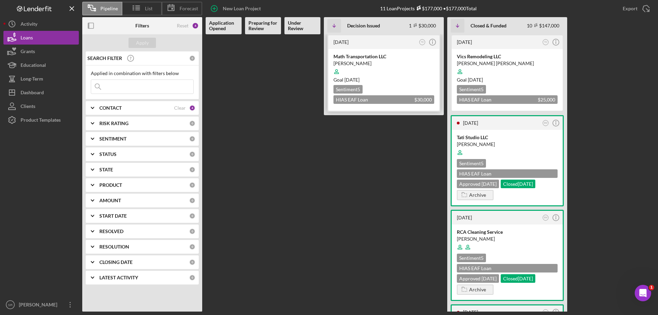
click at [361, 65] on div at bounding box center [384, 71] width 101 height 13
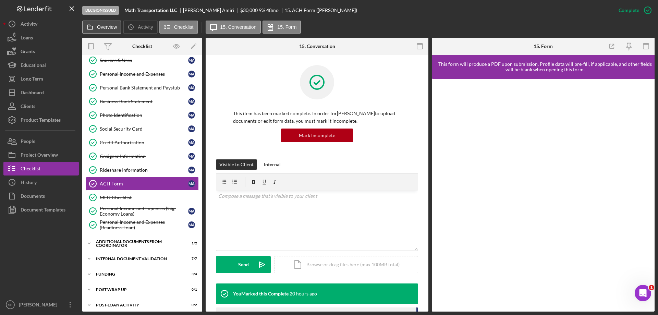
scroll to position [88, 0]
click at [110, 27] on label "Overview" at bounding box center [107, 26] width 20 height 5
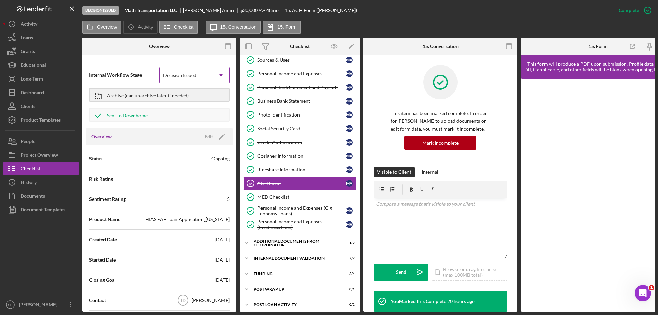
click at [202, 78] on div "Decision Issued" at bounding box center [186, 76] width 53 height 16
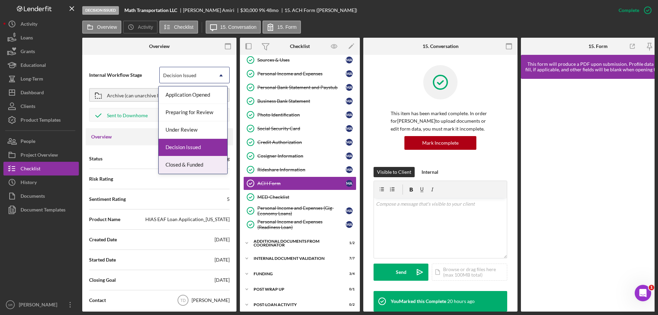
click at [189, 163] on div "Closed & Funded" at bounding box center [193, 164] width 69 height 17
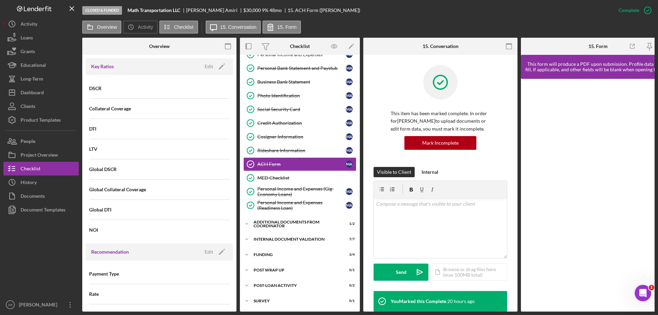
scroll to position [514, 0]
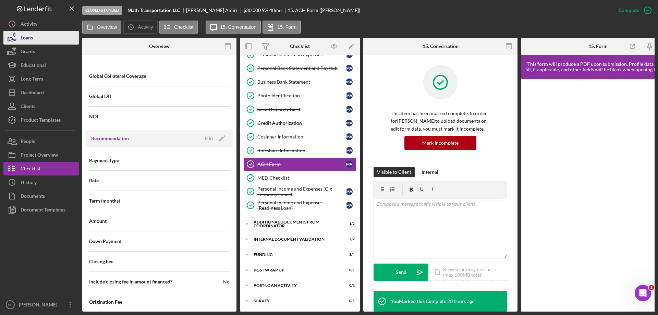
click at [28, 37] on div "Loans" at bounding box center [27, 38] width 12 height 15
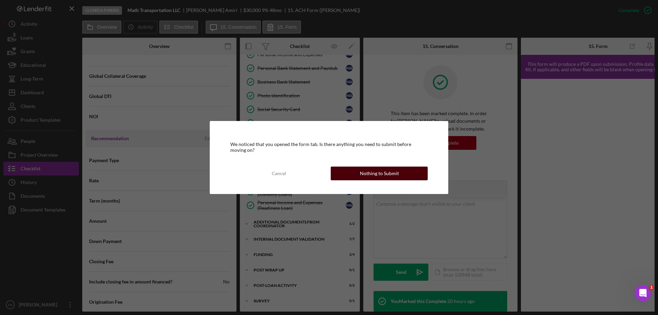
click at [349, 176] on button "Nothing to Submit" at bounding box center [379, 174] width 97 height 14
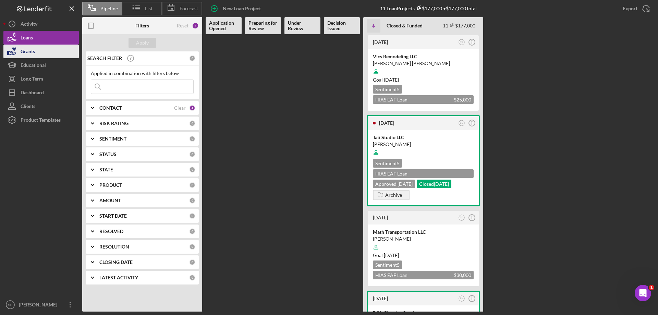
click at [25, 49] on div "Grants" at bounding box center [28, 52] width 14 height 15
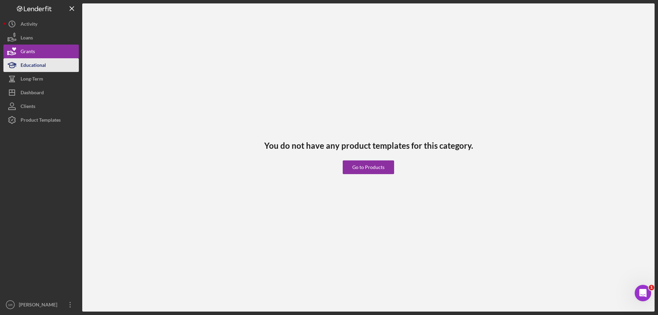
click at [30, 66] on div "Educational" at bounding box center [33, 65] width 25 height 15
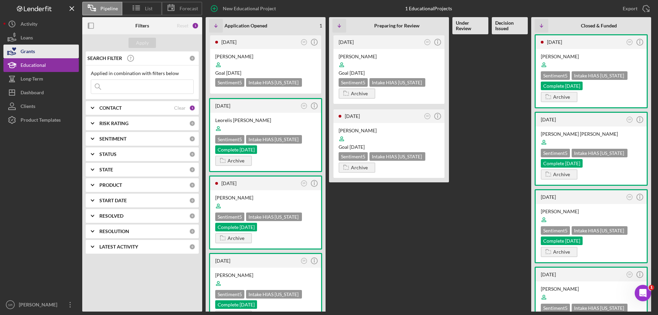
click at [30, 48] on div "Grants" at bounding box center [28, 52] width 14 height 15
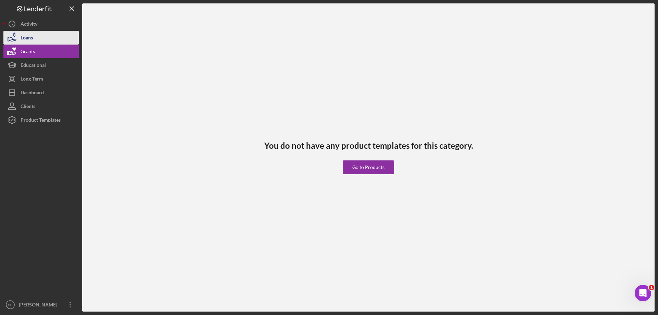
click at [33, 35] on div "Loans" at bounding box center [27, 38] width 12 height 15
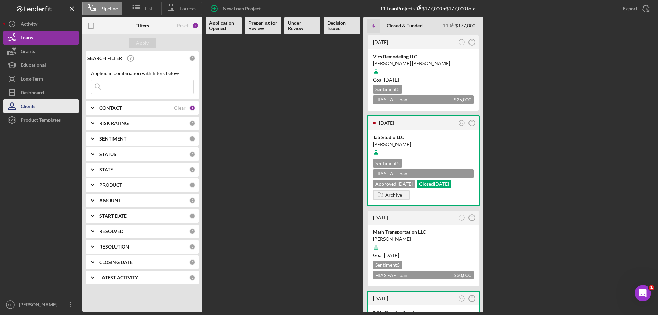
click at [23, 104] on div "Clients" at bounding box center [28, 106] width 15 height 15
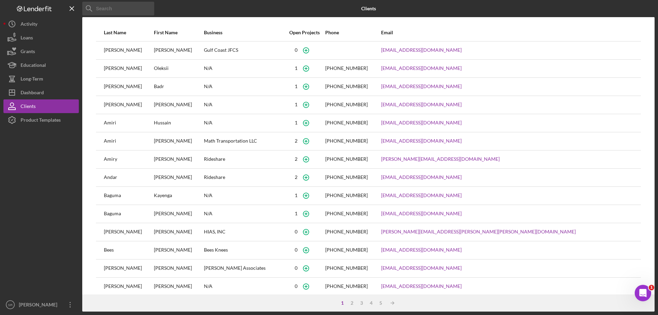
click at [121, 11] on input at bounding box center [118, 9] width 72 height 14
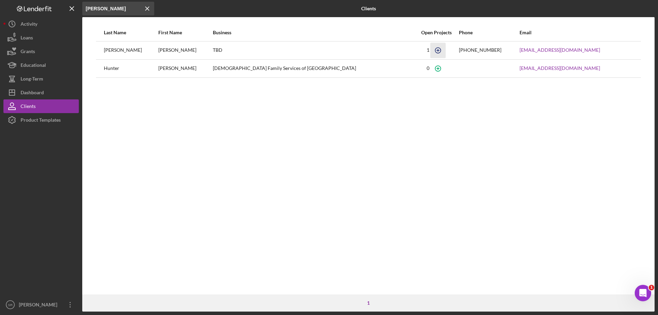
type input "Jose"
click at [430, 50] on icon "button" at bounding box center [437, 50] width 15 height 15
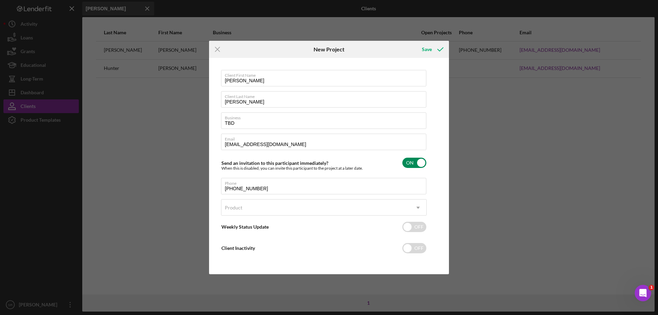
click at [417, 163] on input "checkbox" at bounding box center [414, 163] width 24 height 10
checkbox input "false"
click at [428, 49] on div "Save" at bounding box center [427, 50] width 10 height 14
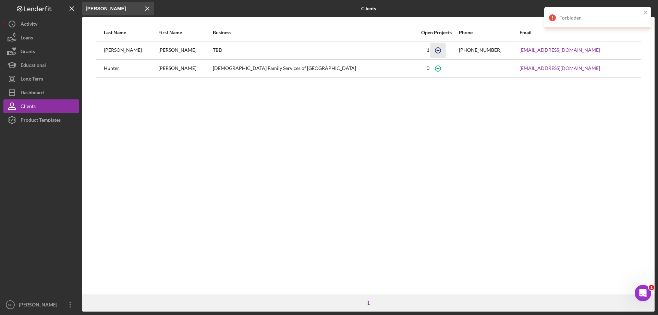
click at [430, 51] on icon "button" at bounding box center [437, 50] width 15 height 15
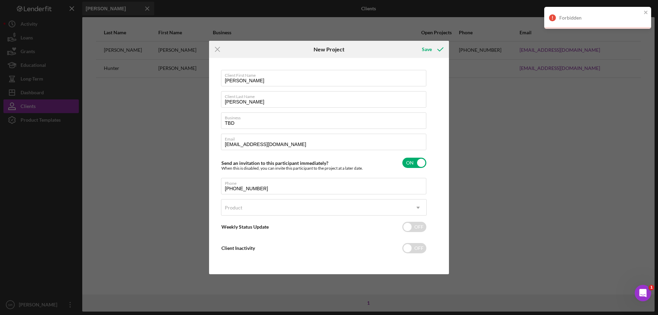
drag, startPoint x: 218, startPoint y: 51, endPoint x: 212, endPoint y: 51, distance: 6.5
click at [219, 50] on icon "Icon/Menu Close" at bounding box center [217, 49] width 17 height 17
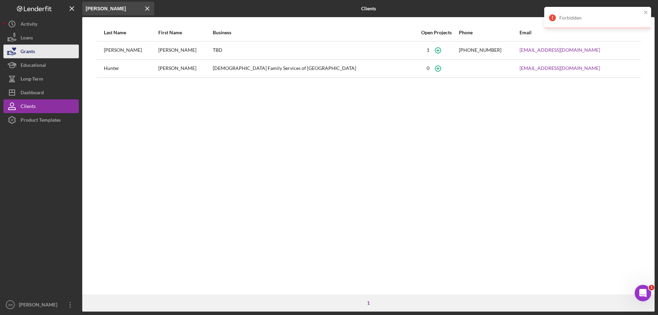
click at [47, 56] on button "Grants" at bounding box center [40, 52] width 75 height 14
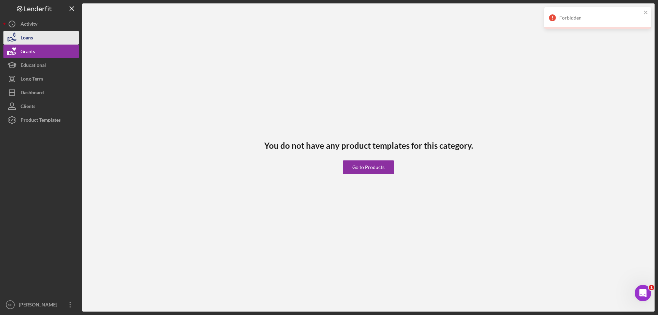
click at [39, 38] on button "Loans" at bounding box center [40, 38] width 75 height 14
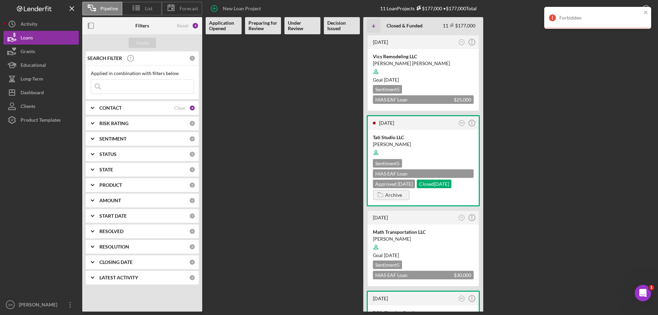
click at [291, 64] on Review at bounding box center [303, 172] width 36 height 277
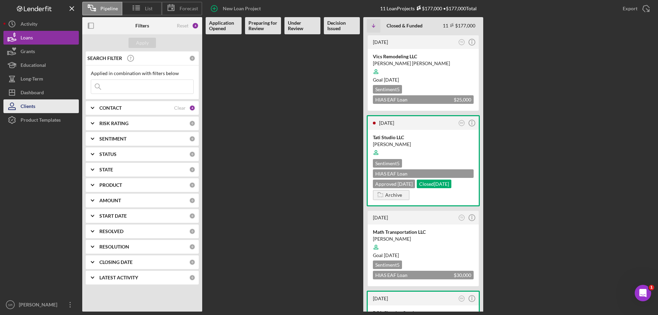
click at [50, 105] on button "Clients" at bounding box center [40, 106] width 75 height 14
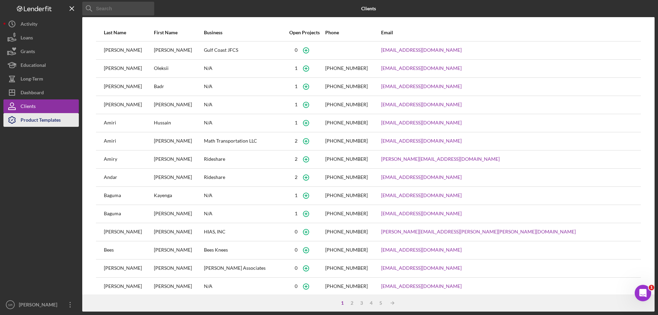
click at [42, 119] on div "Product Templates" at bounding box center [41, 120] width 40 height 15
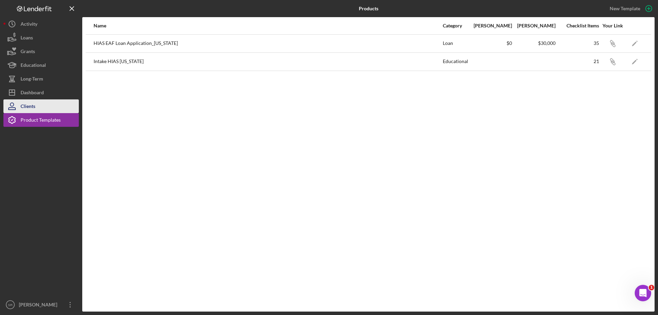
click at [41, 111] on button "Clients" at bounding box center [40, 106] width 75 height 14
